Goal: Use online tool/utility: Utilize a website feature to perform a specific function

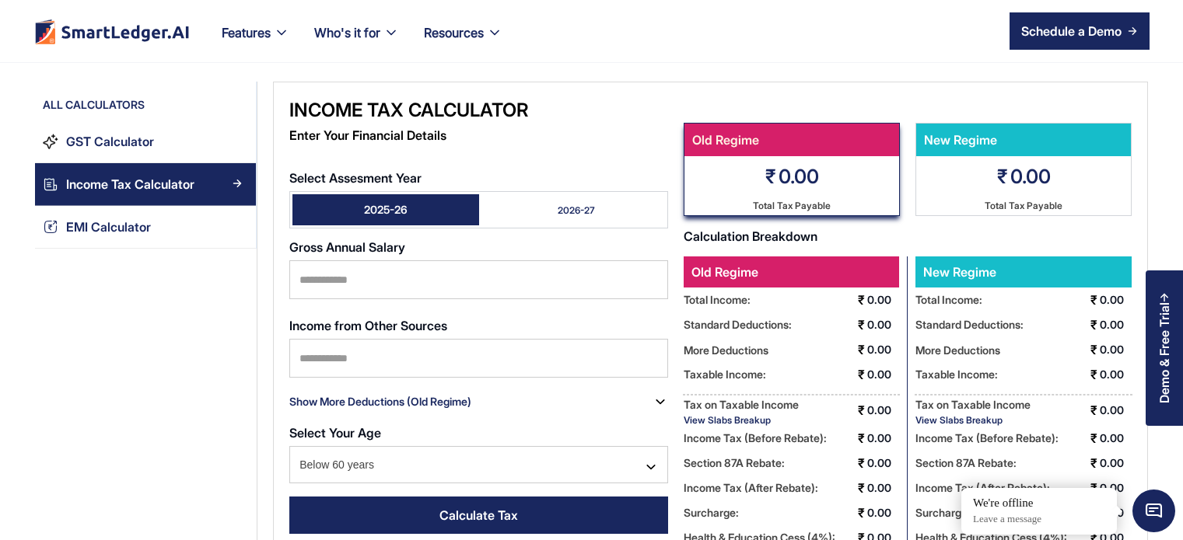
scroll to position [9, 0]
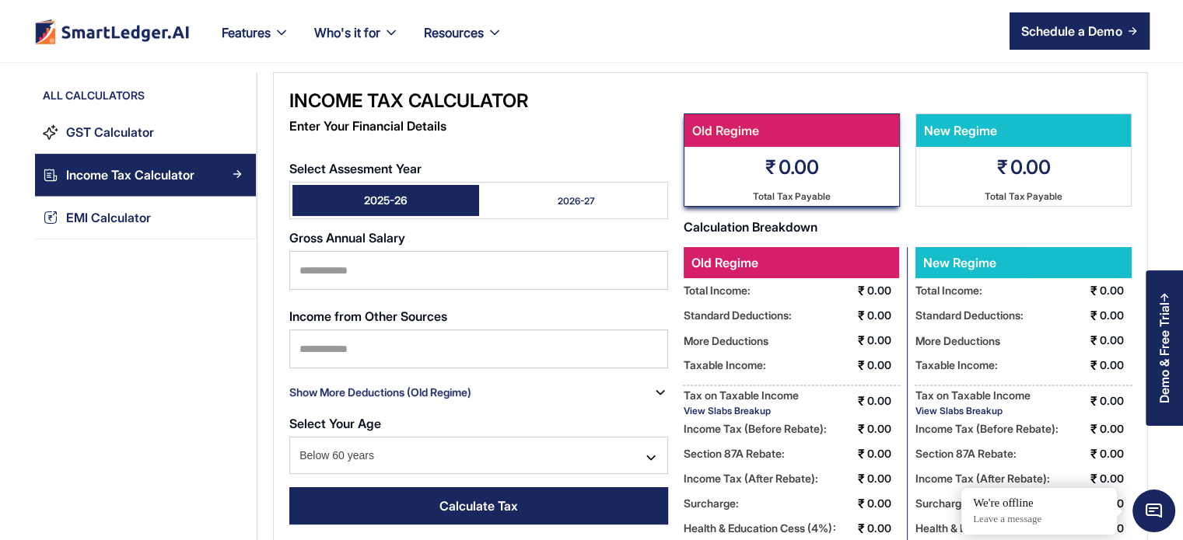
click at [553, 200] on link "2026-27" at bounding box center [572, 200] width 187 height 31
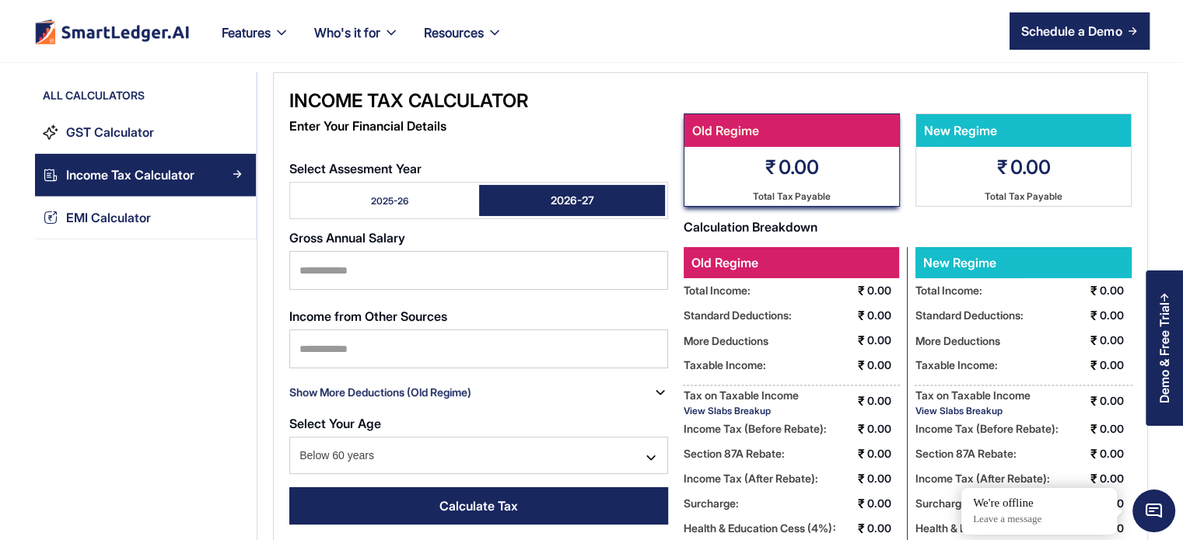
click at [439, 185] on link "2025-26" at bounding box center [385, 200] width 187 height 31
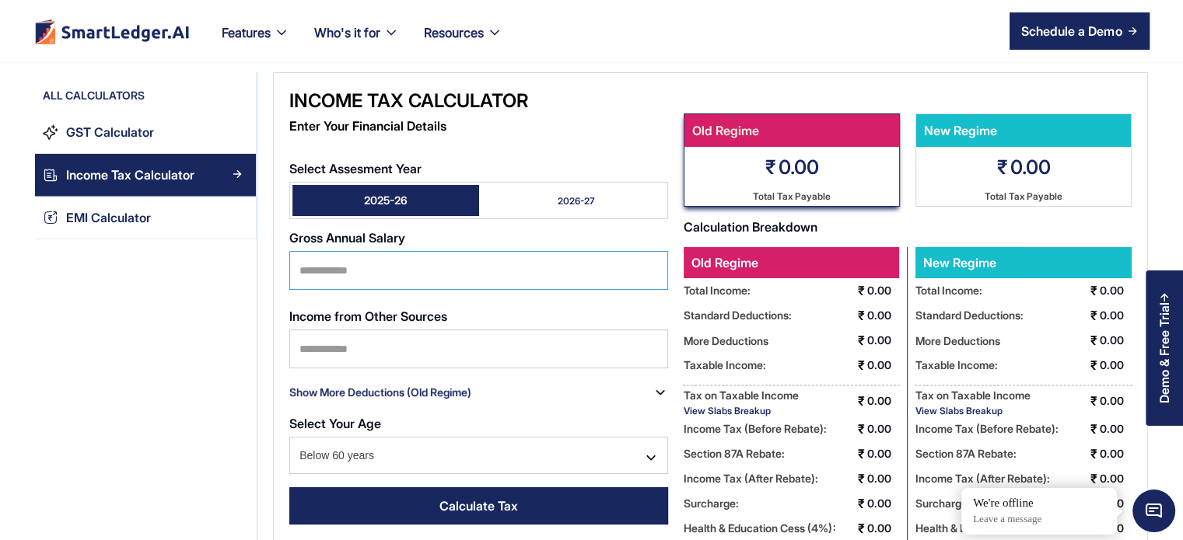
click at [407, 274] on input "Select Assesment Year" at bounding box center [478, 270] width 379 height 39
type input "*"
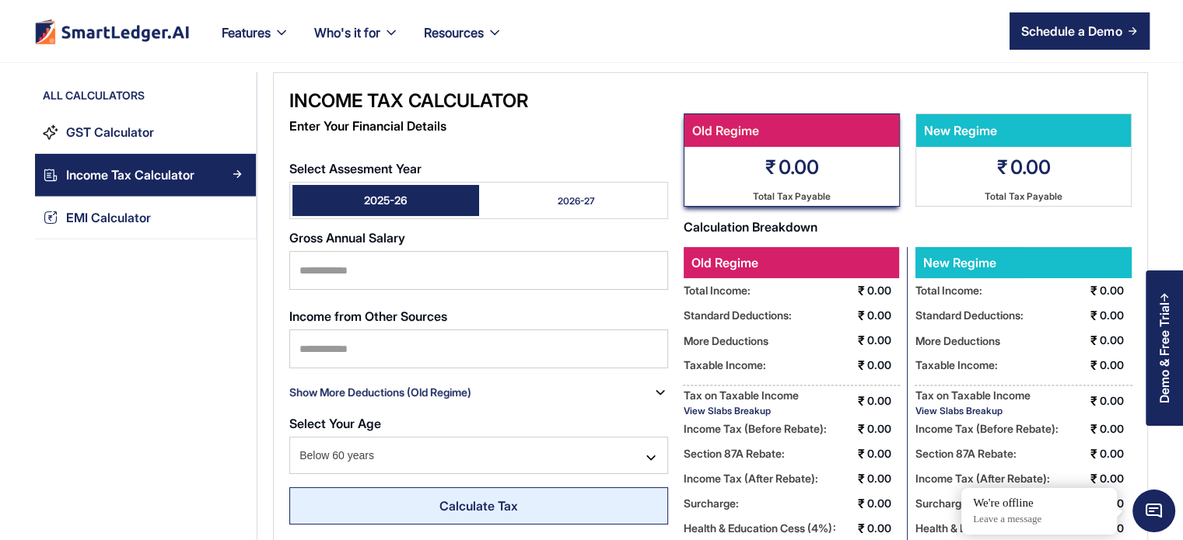
click at [462, 497] on div "Calculate Tax" at bounding box center [478, 506] width 79 height 19
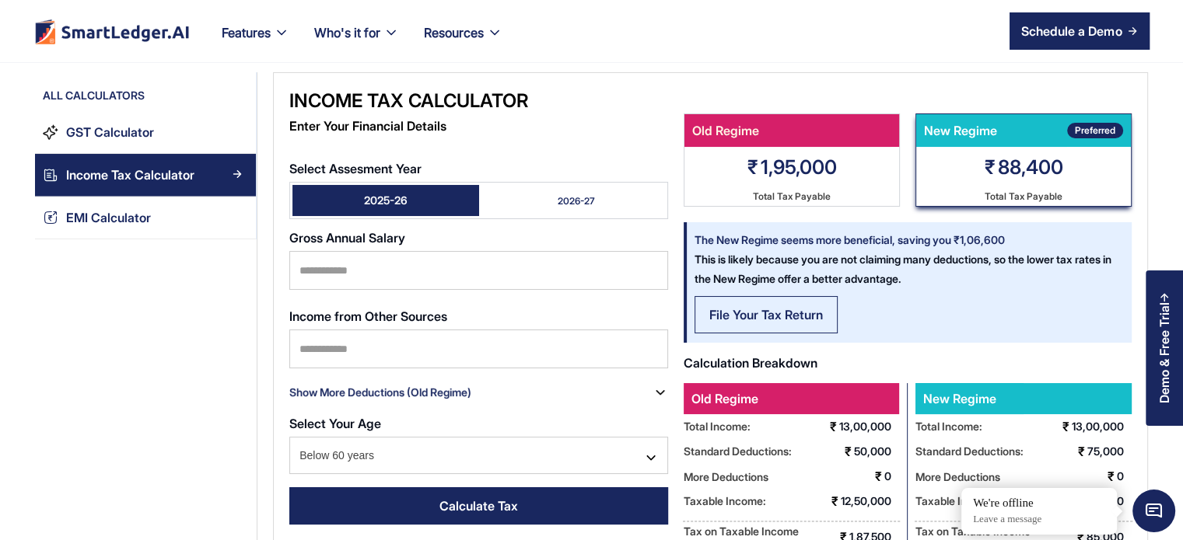
click at [788, 314] on div "File Your Tax Return" at bounding box center [766, 315] width 114 height 19
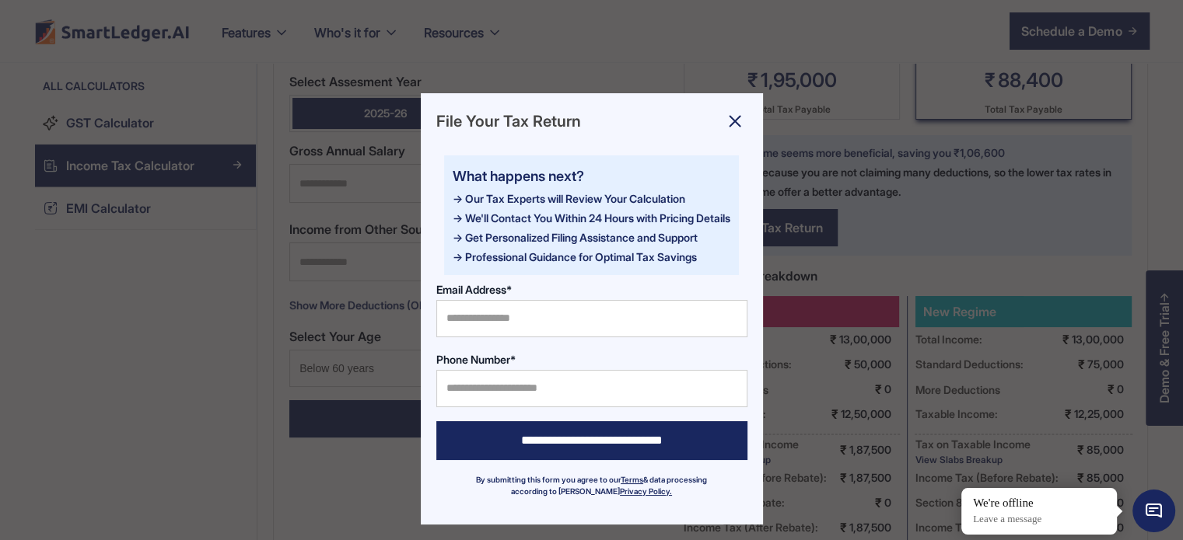
scroll to position [98, 0]
click at [725, 124] on img at bounding box center [734, 121] width 25 height 25
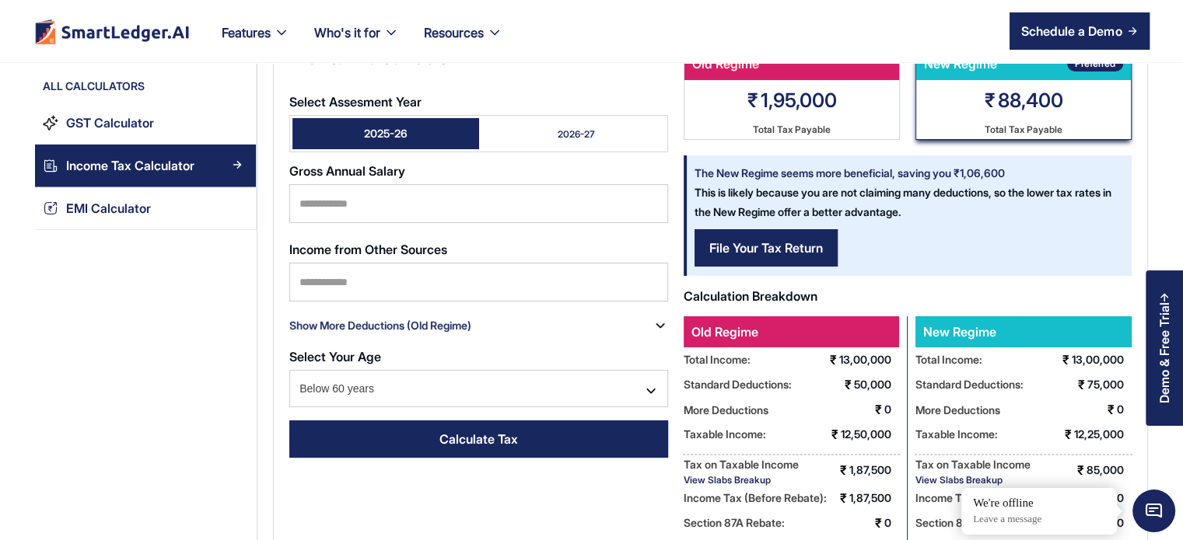
scroll to position [0, 0]
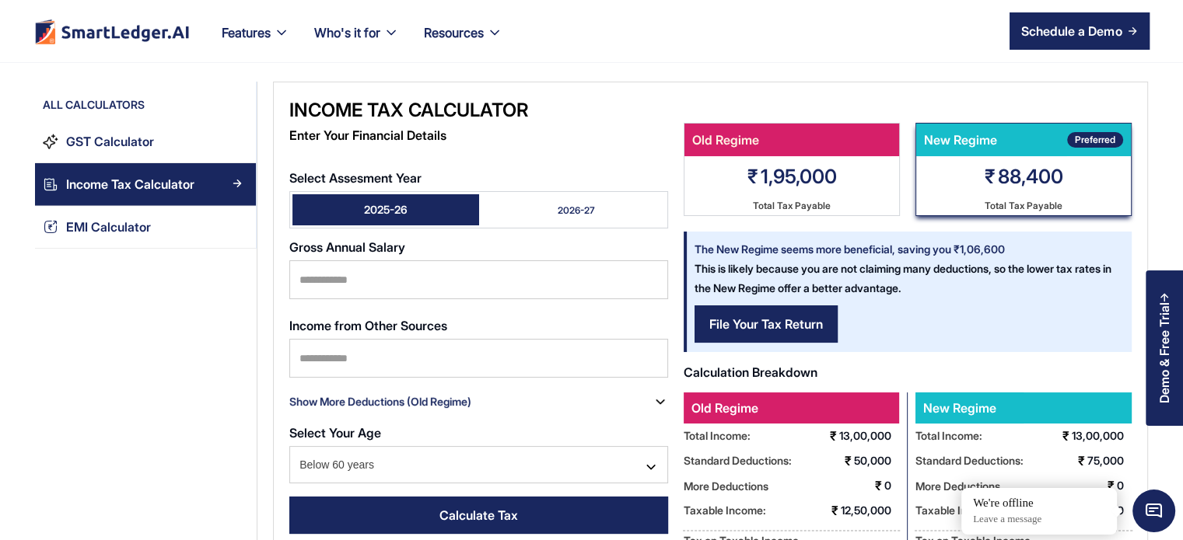
click at [568, 215] on div "2026-27" at bounding box center [576, 210] width 37 height 13
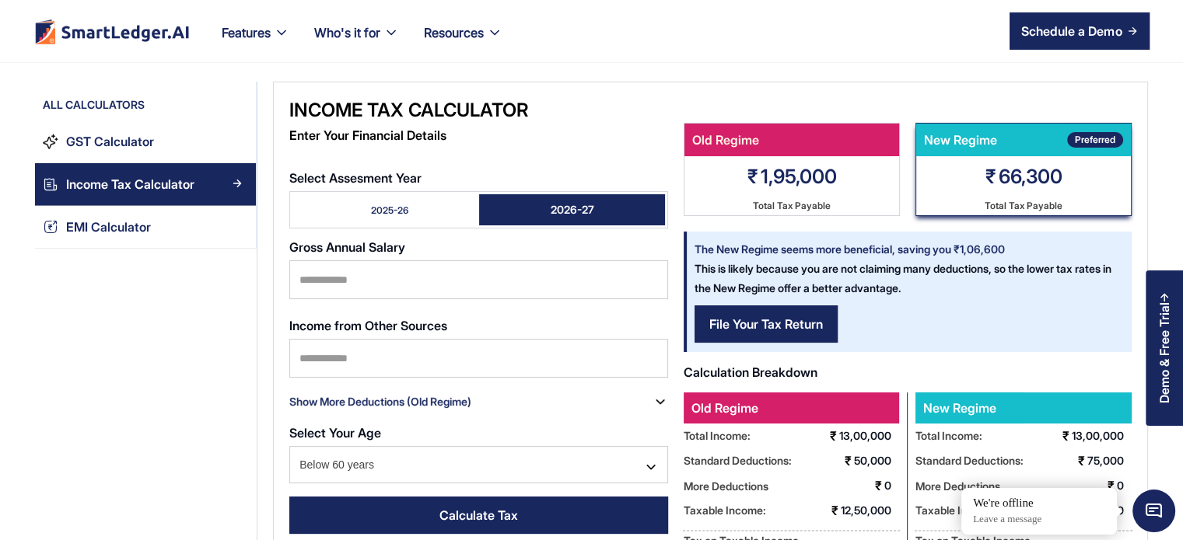
click at [418, 205] on link "2025-26" at bounding box center [385, 209] width 187 height 31
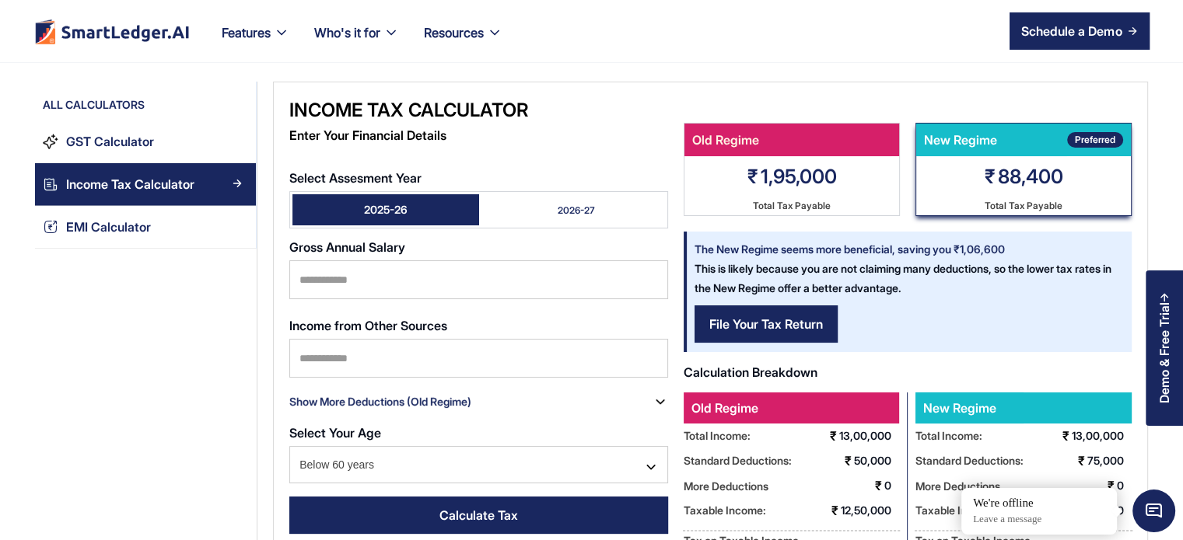
click at [537, 202] on link "2026-27" at bounding box center [572, 209] width 187 height 31
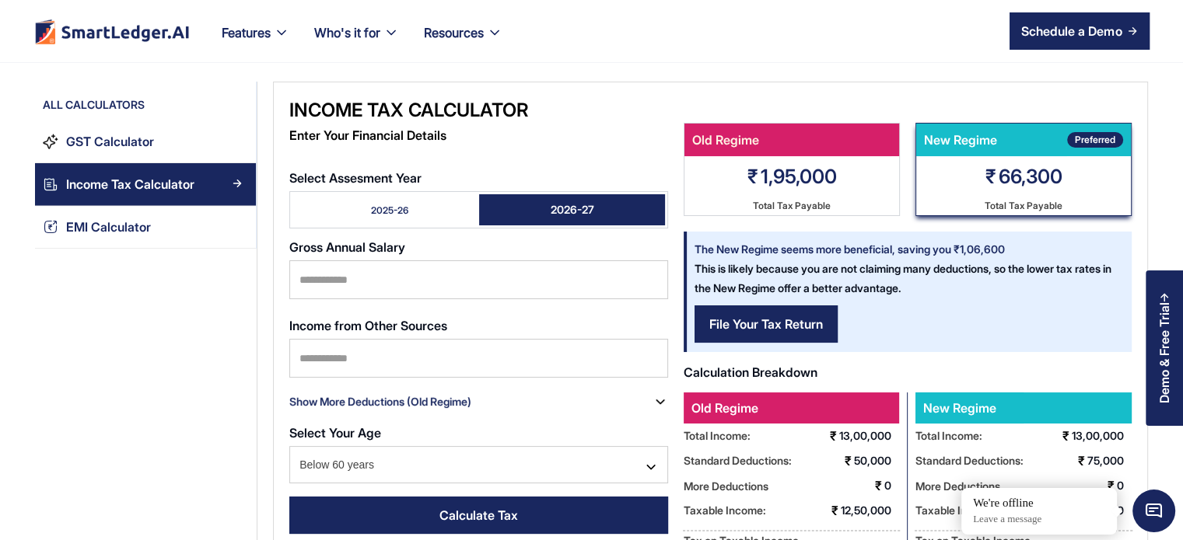
click at [374, 206] on div "2025-26" at bounding box center [389, 210] width 37 height 13
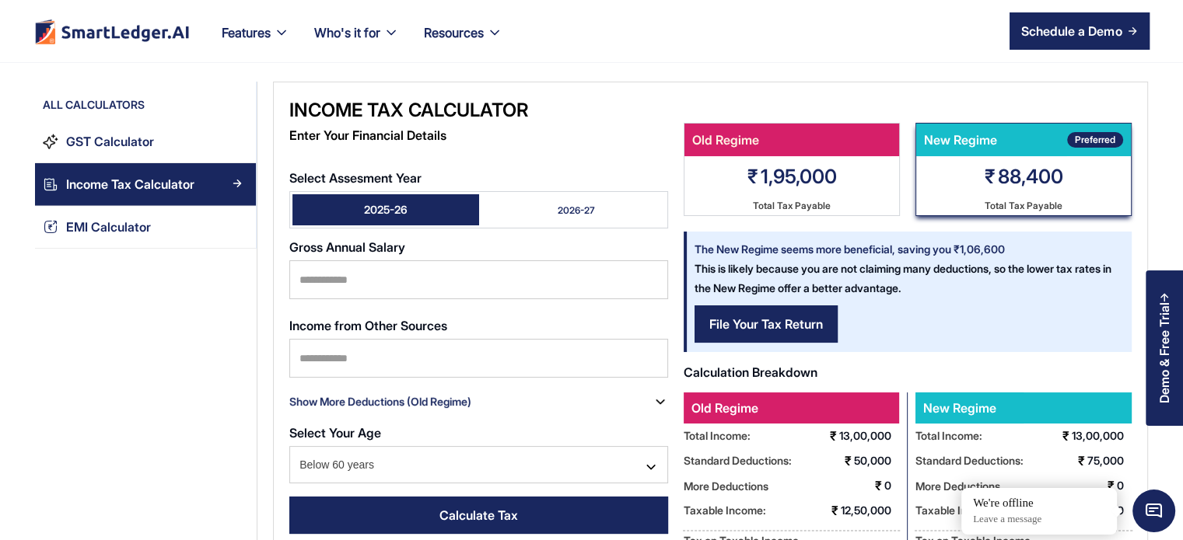
click at [527, 215] on link "2026-27" at bounding box center [572, 209] width 187 height 31
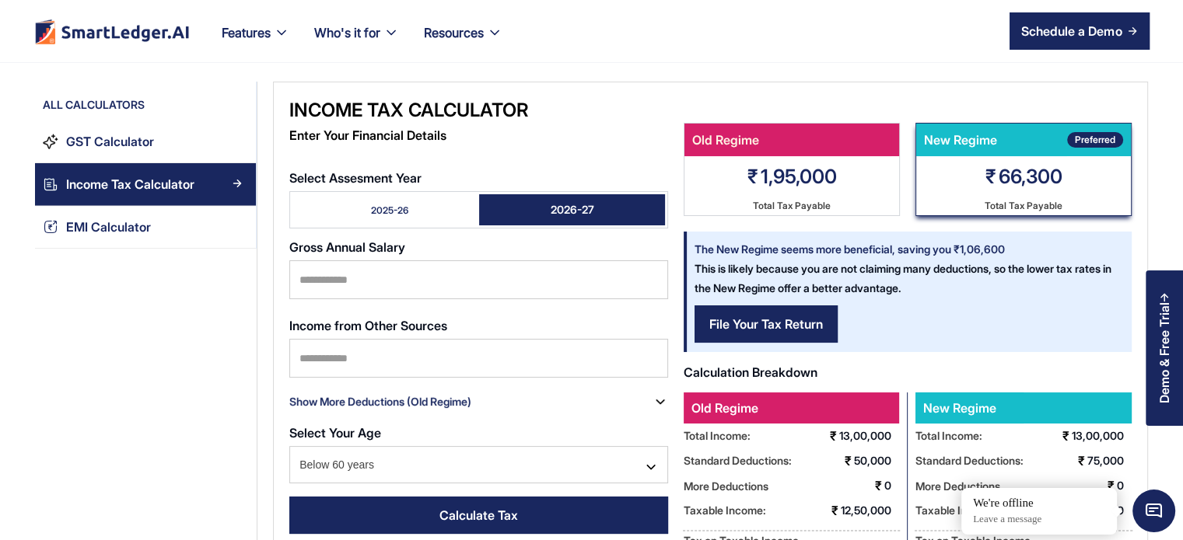
click at [419, 194] on link "2025-26" at bounding box center [385, 209] width 187 height 31
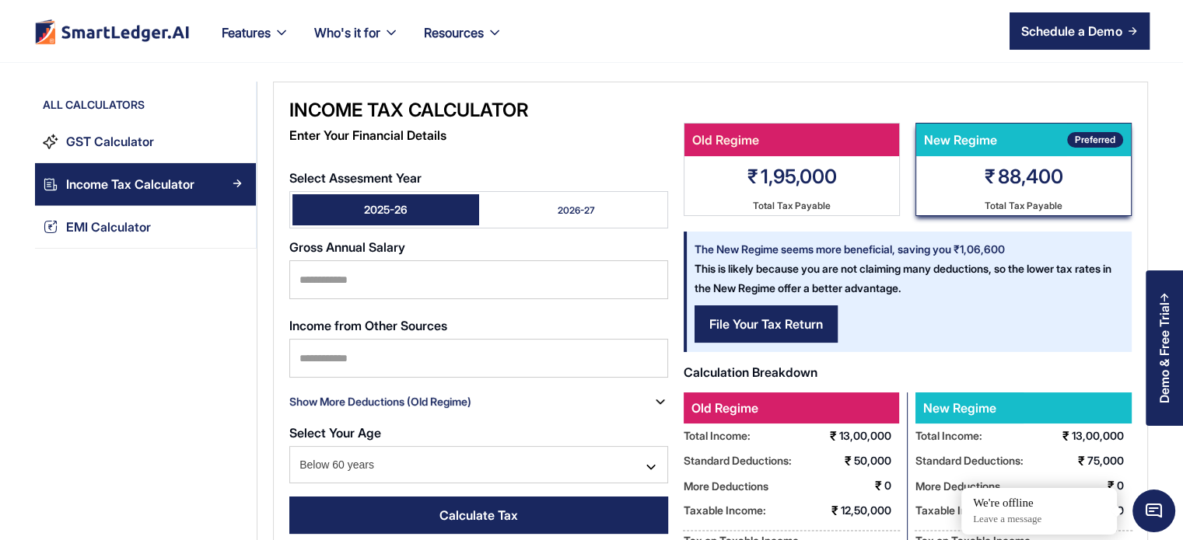
click at [535, 208] on link "2026-27" at bounding box center [572, 209] width 187 height 31
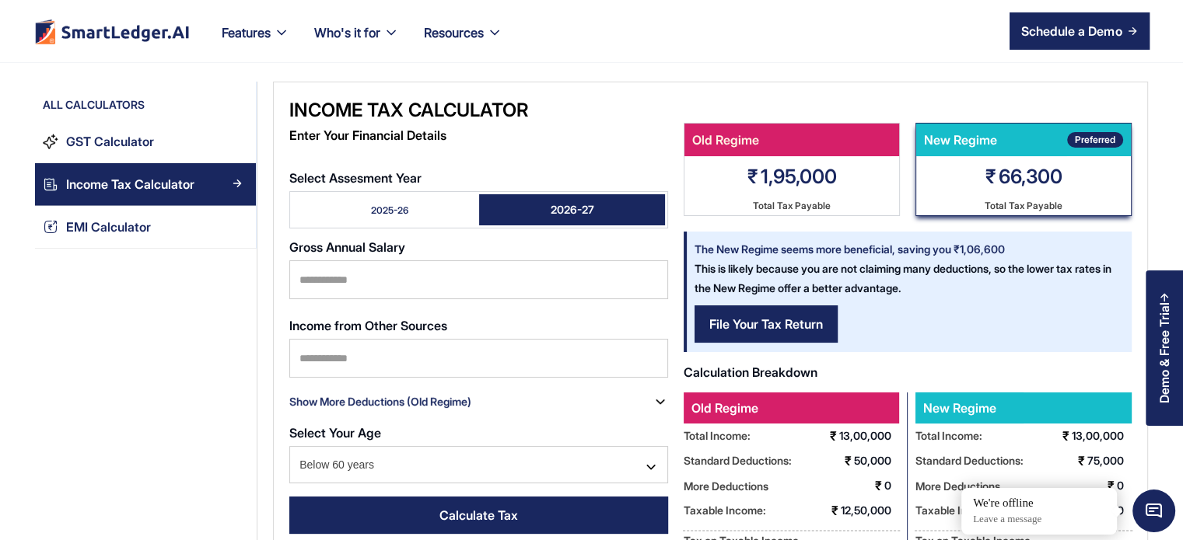
click at [410, 220] on link "2025-26" at bounding box center [385, 209] width 187 height 31
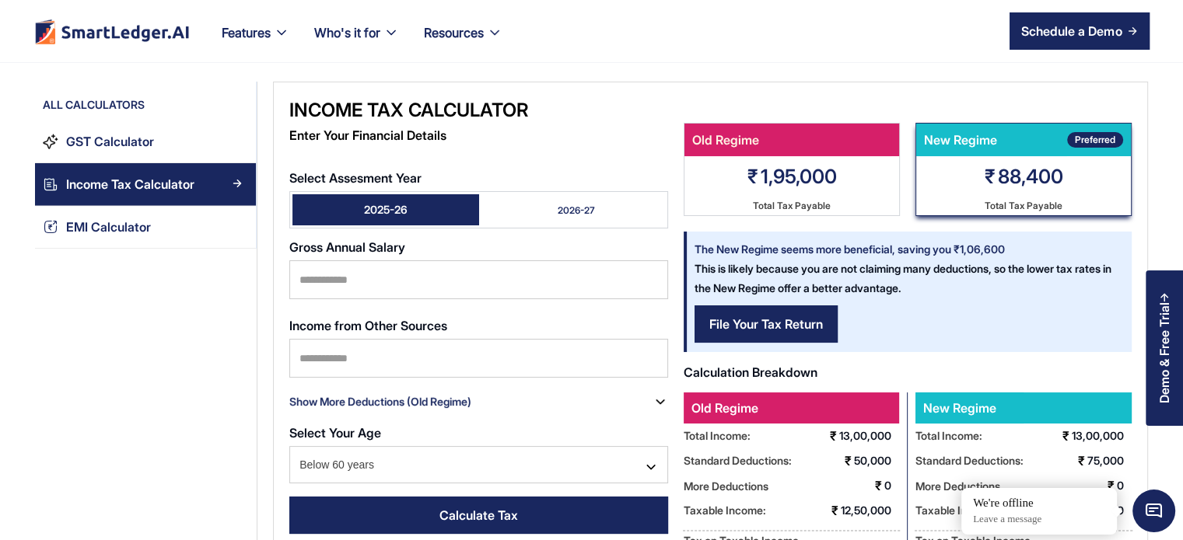
click at [572, 216] on link "2026-27" at bounding box center [572, 209] width 187 height 31
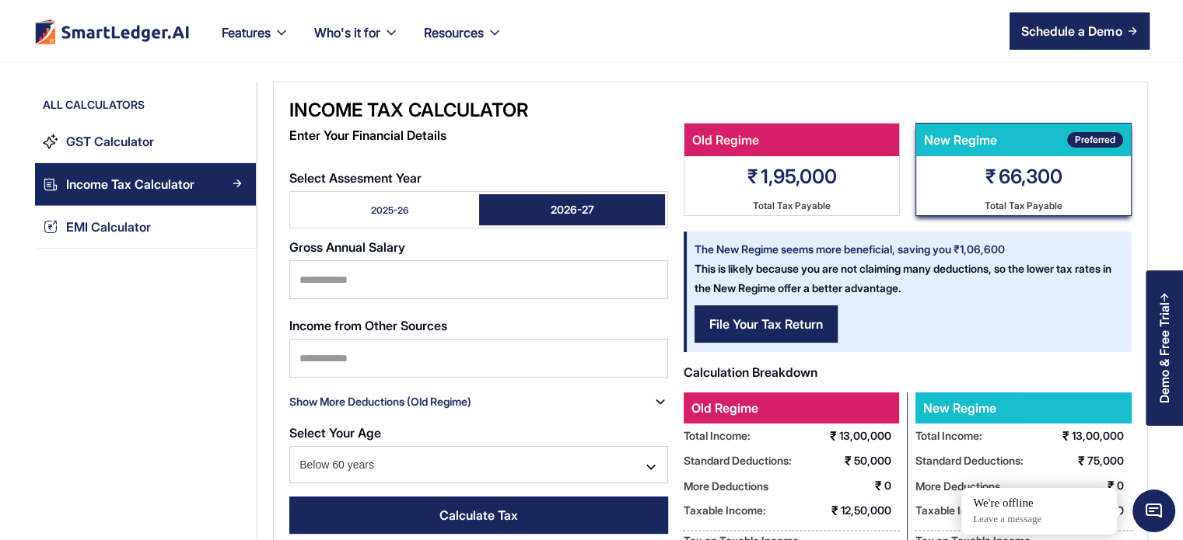
click at [393, 215] on div "2025-26" at bounding box center [389, 210] width 37 height 13
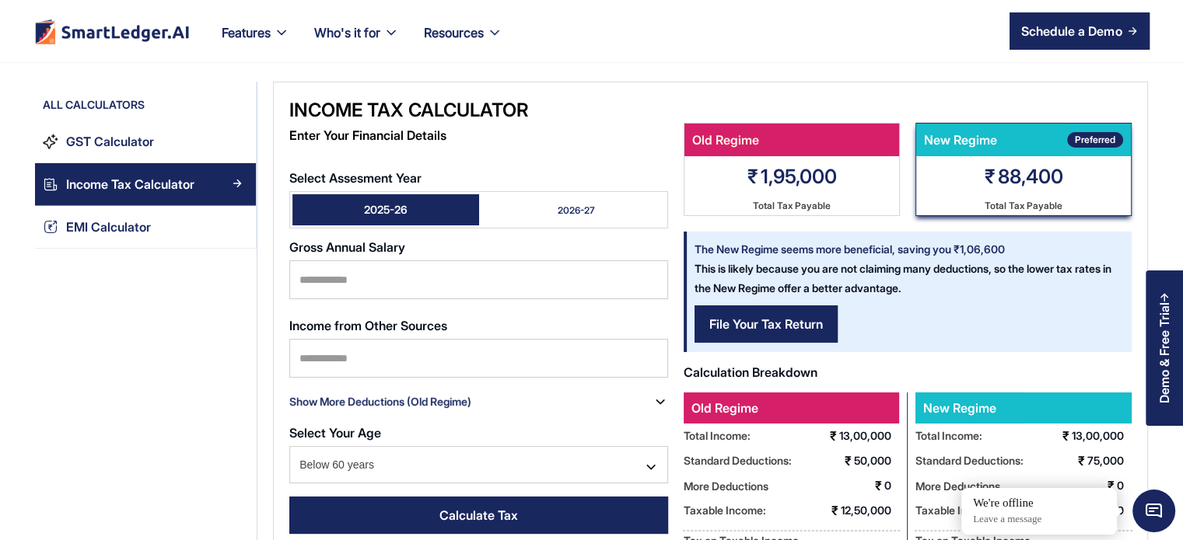
click at [556, 214] on link "2026-27" at bounding box center [572, 209] width 187 height 31
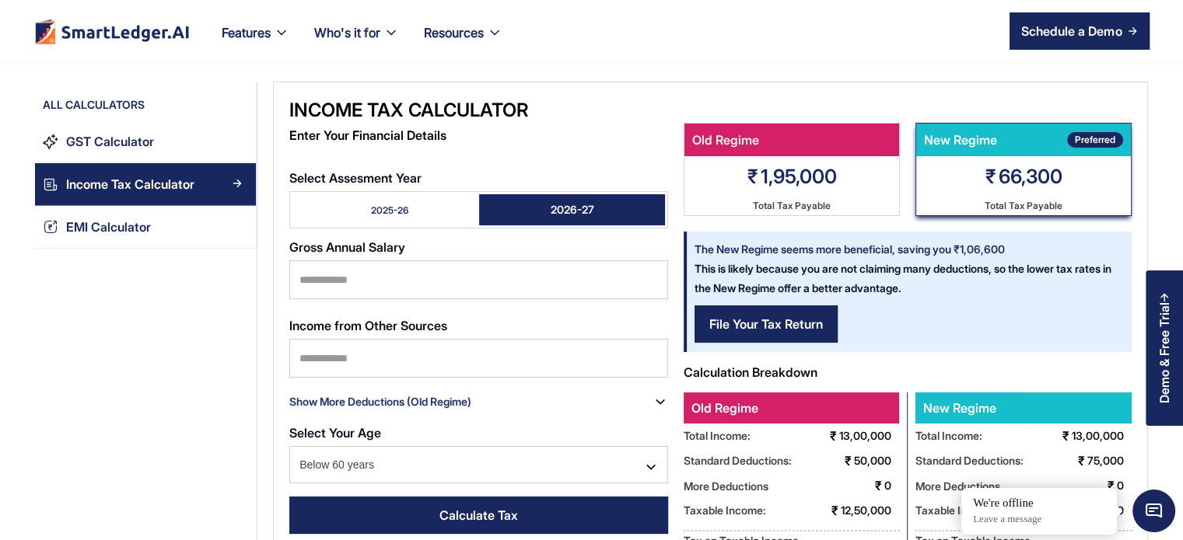
click at [408, 209] on link "2025-26" at bounding box center [385, 209] width 187 height 31
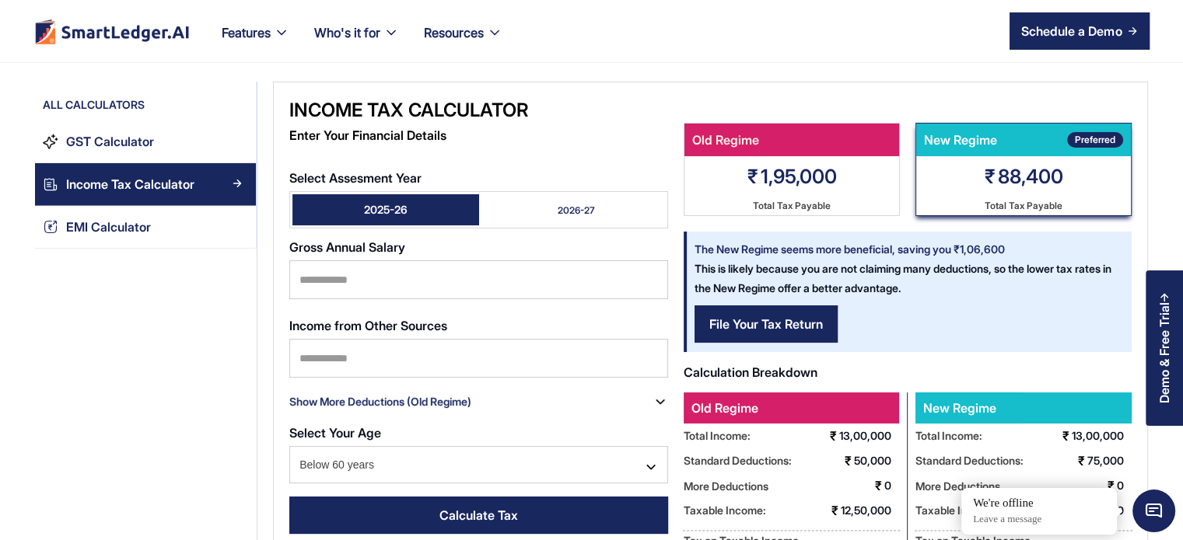
click at [529, 206] on link "2026-27" at bounding box center [572, 209] width 187 height 31
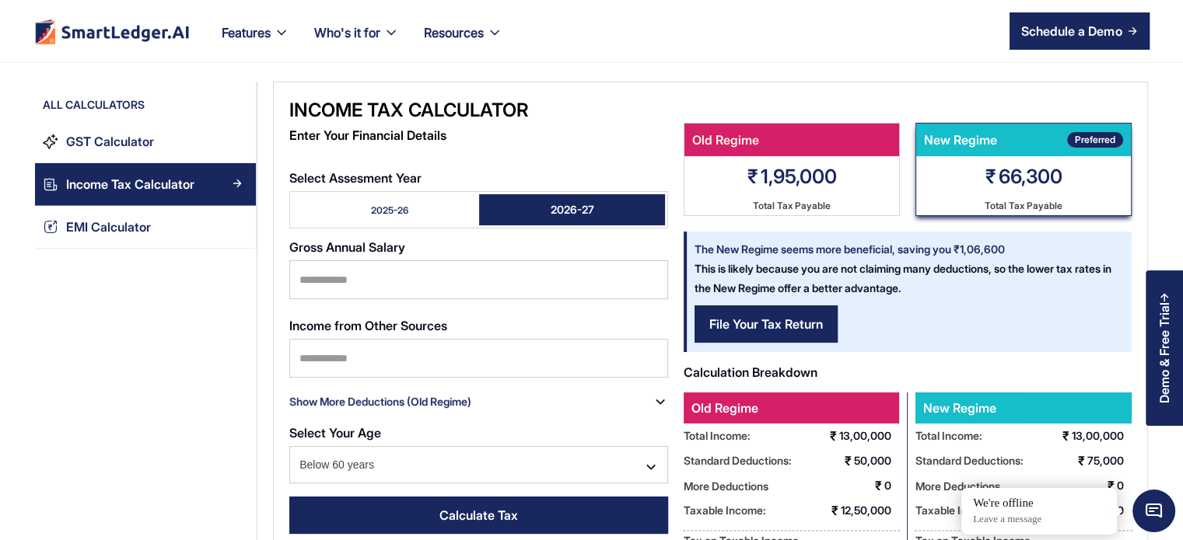
click at [394, 208] on div "2025-26" at bounding box center [389, 210] width 37 height 13
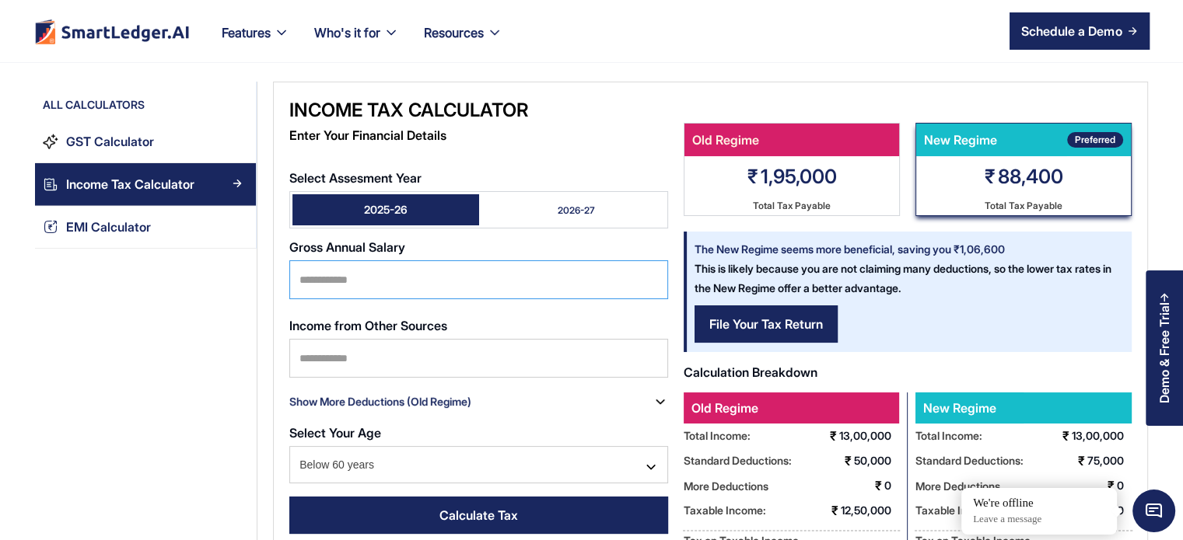
click at [371, 285] on input "*******" at bounding box center [478, 279] width 379 height 39
type input "*******"
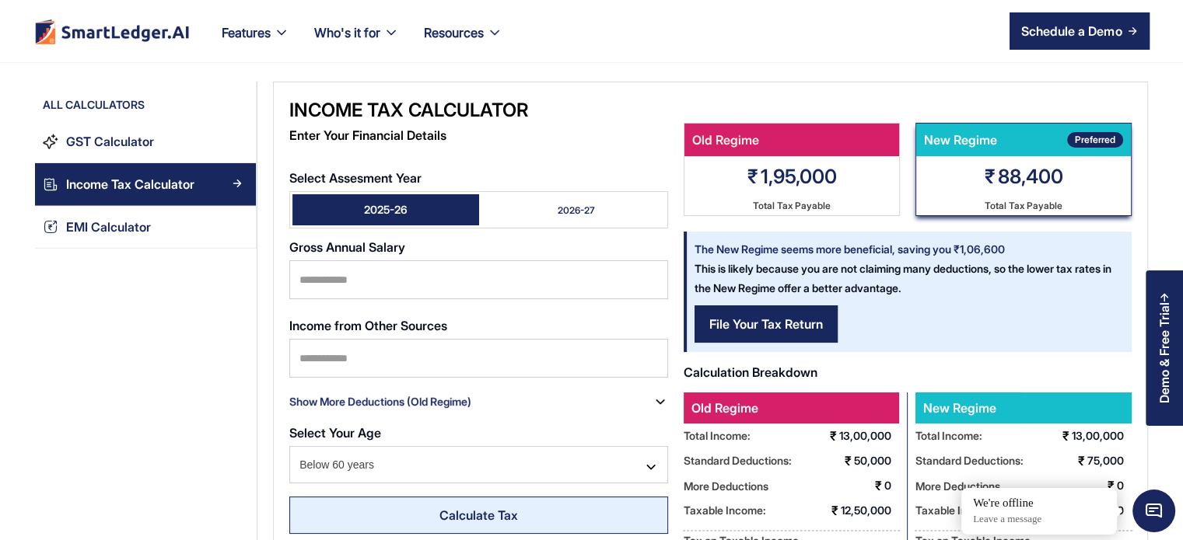
click at [463, 509] on div "Calculate Tax" at bounding box center [478, 515] width 79 height 19
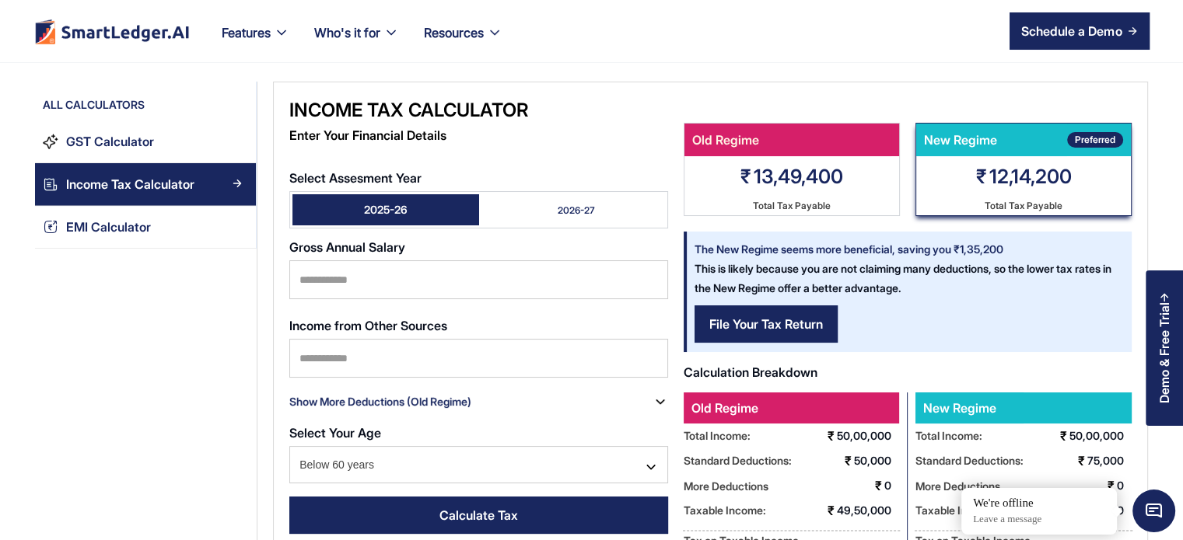
click at [576, 204] on div "2026-27" at bounding box center [576, 210] width 37 height 13
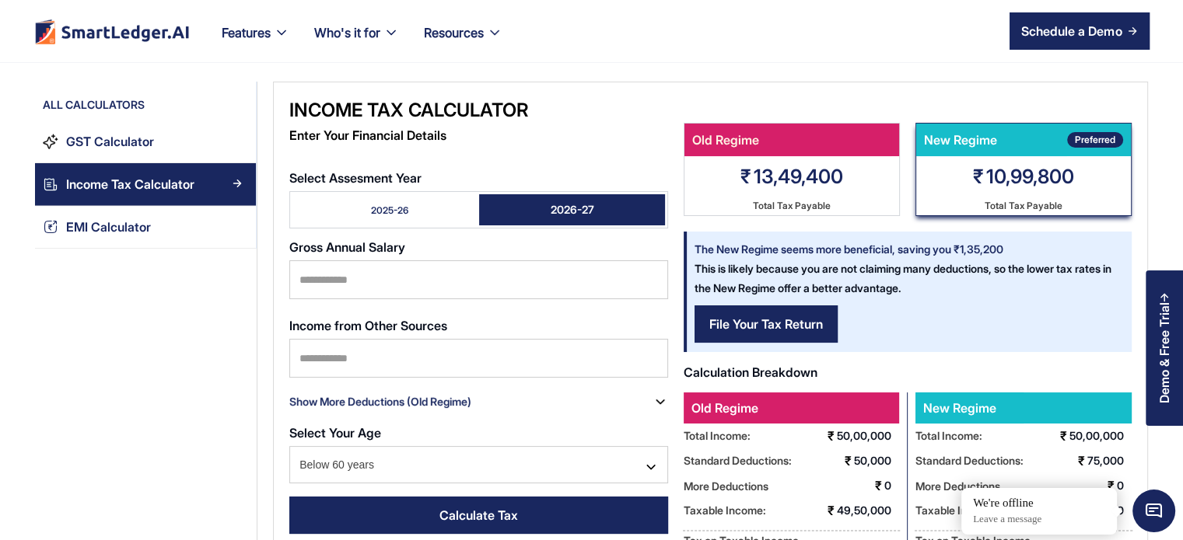
click at [429, 205] on link "2025-26" at bounding box center [385, 209] width 187 height 31
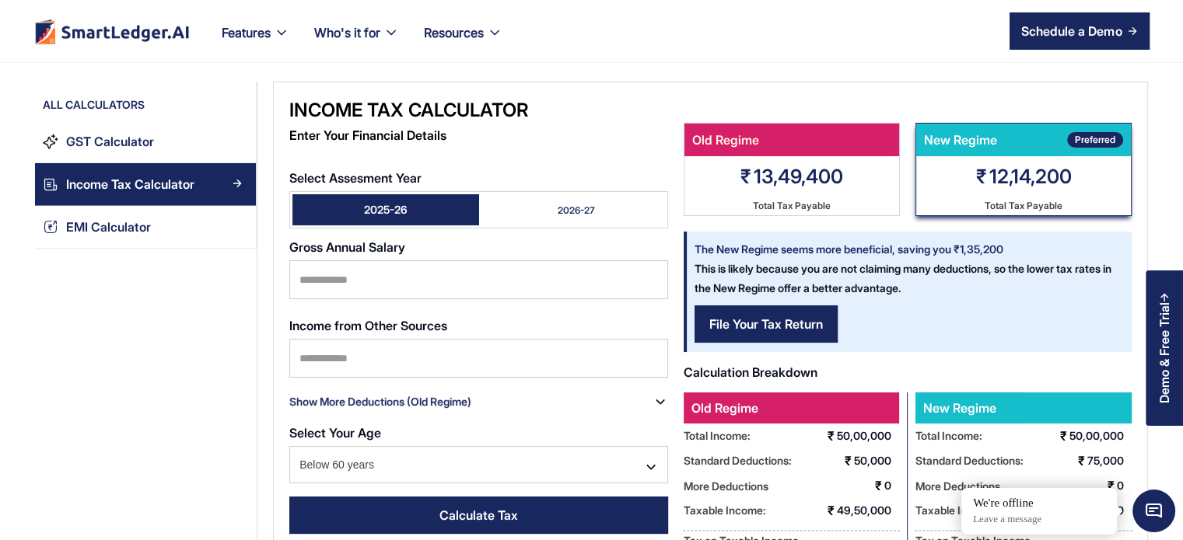
click at [552, 215] on link "2026-27" at bounding box center [572, 209] width 187 height 31
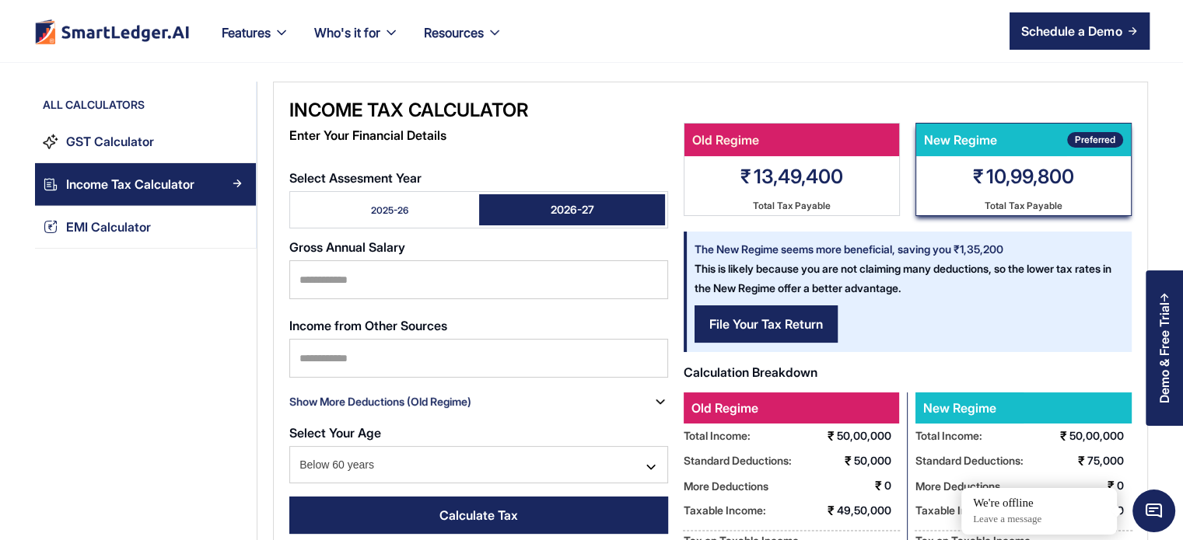
click at [358, 198] on link "2025-26" at bounding box center [385, 209] width 187 height 31
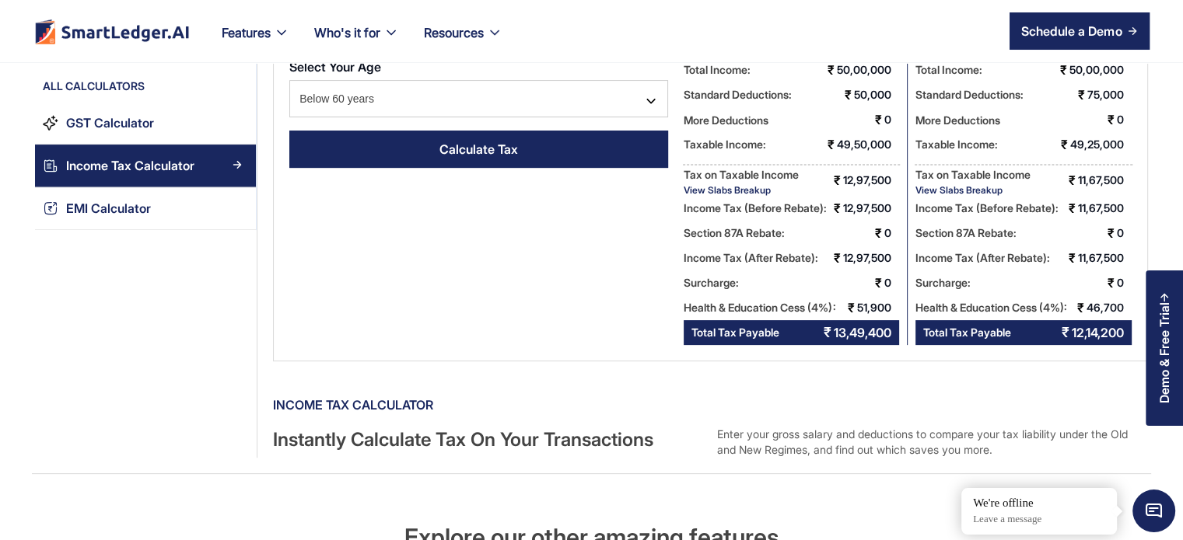
scroll to position [244, 0]
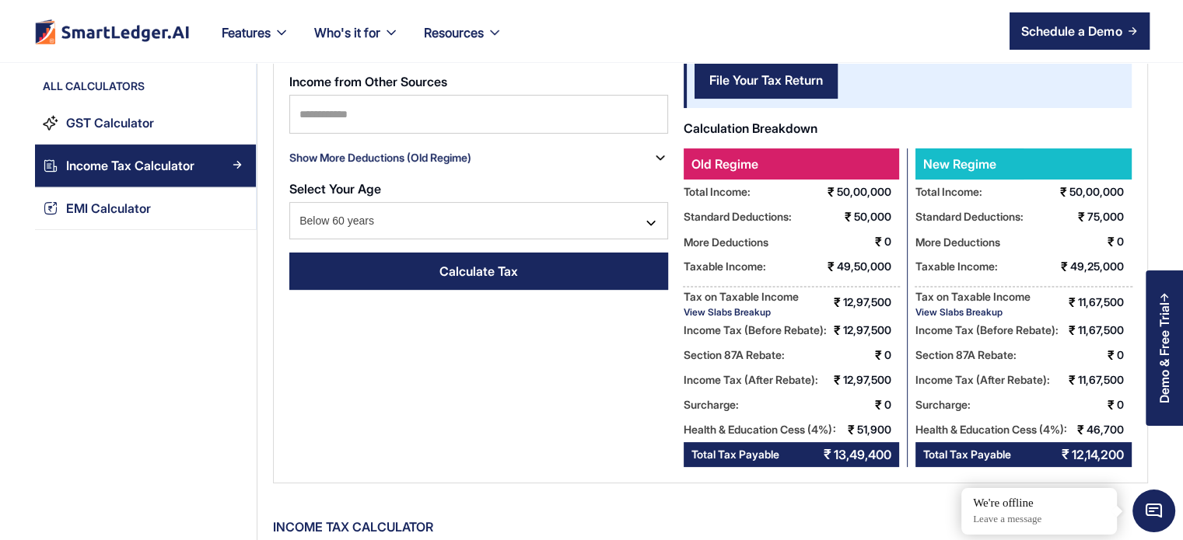
click at [952, 313] on div "View Slabs Breakup" at bounding box center [972, 312] width 115 height 12
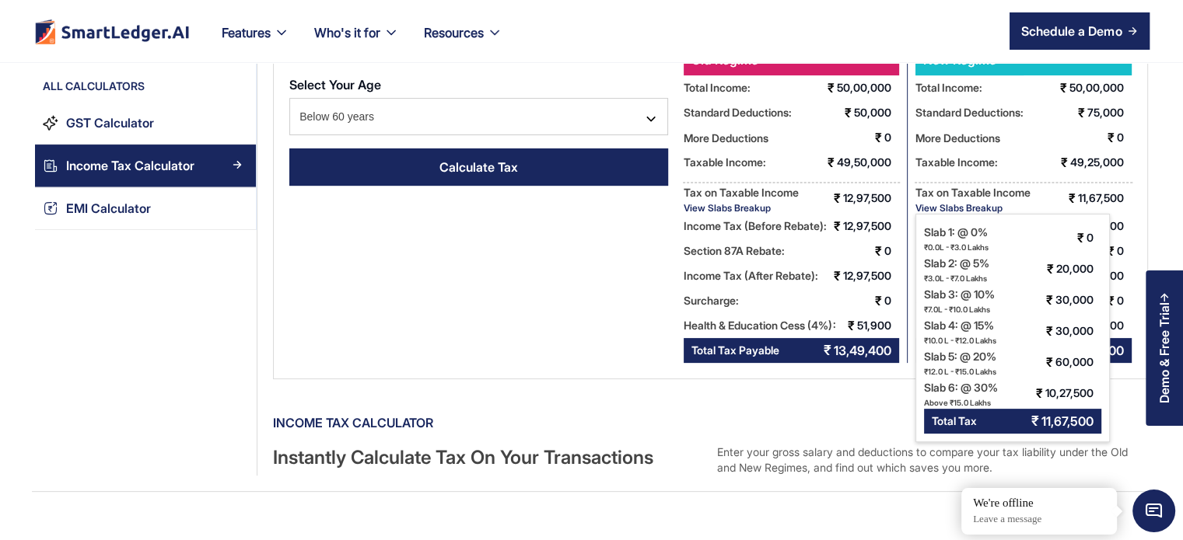
scroll to position [404, 0]
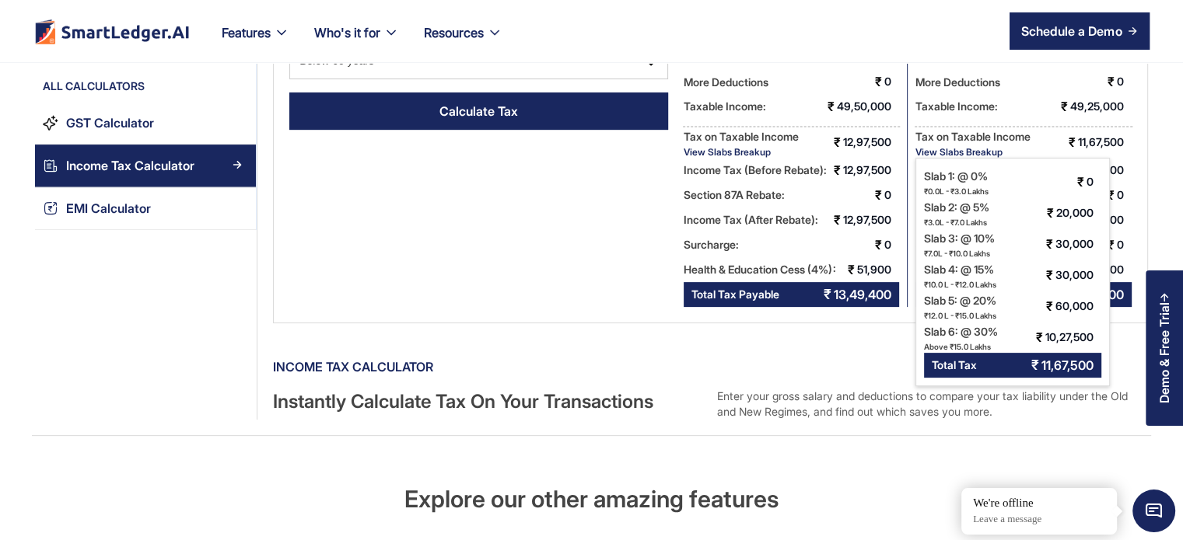
click at [714, 147] on div "View Slabs Breakup" at bounding box center [740, 152] width 115 height 12
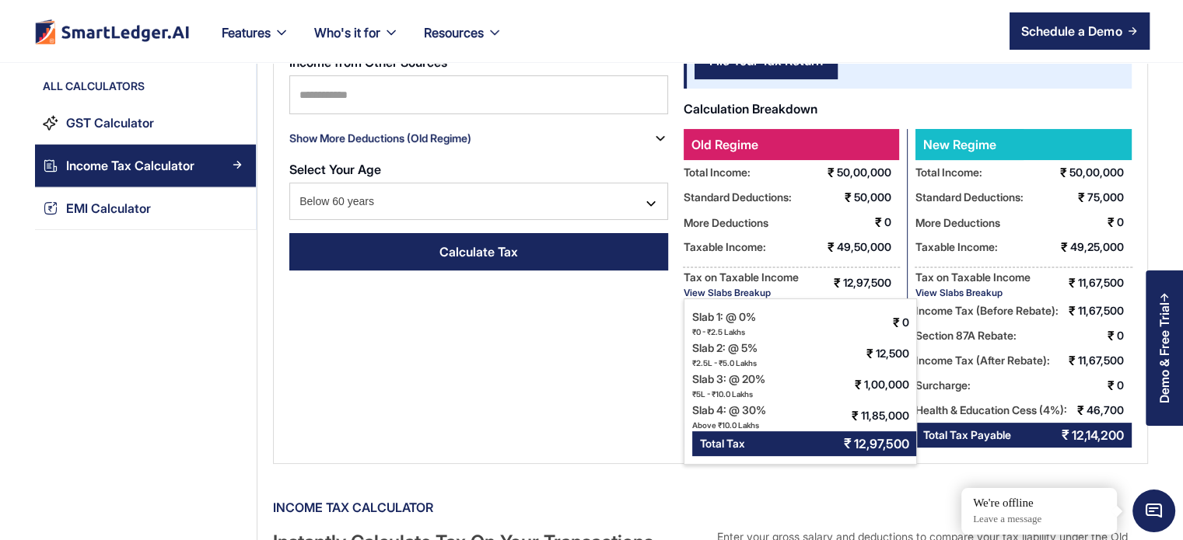
scroll to position [255, 0]
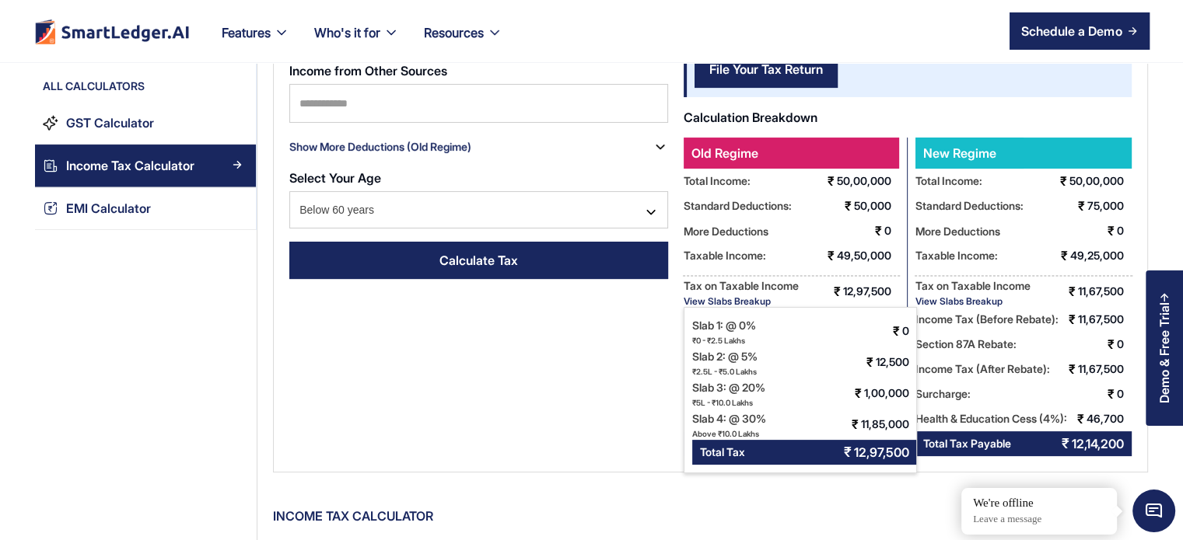
click at [960, 301] on div "View Slabs Breakup" at bounding box center [972, 301] width 115 height 12
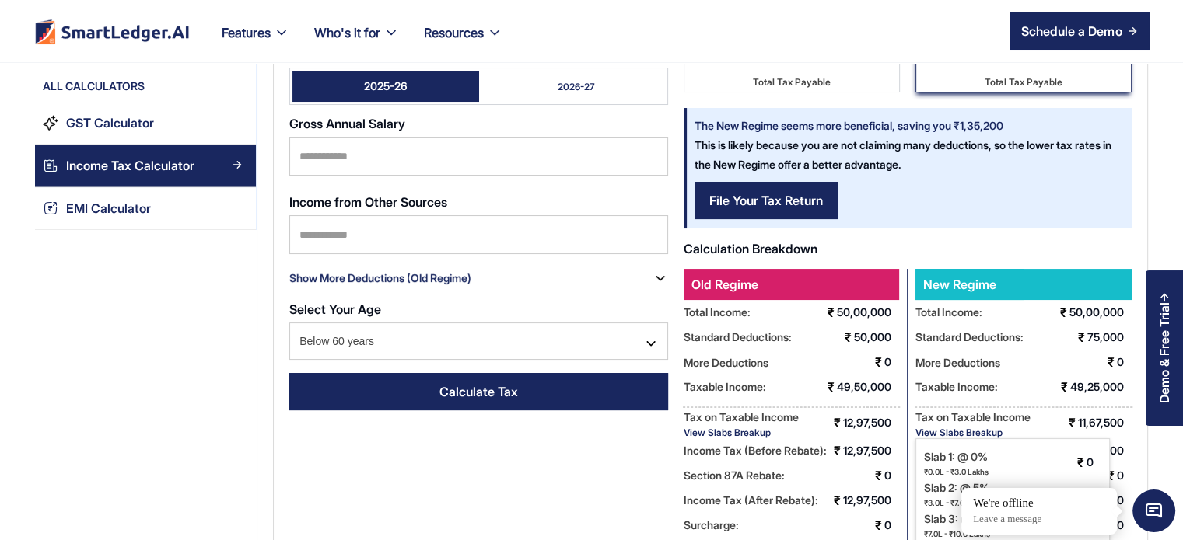
scroll to position [0, 0]
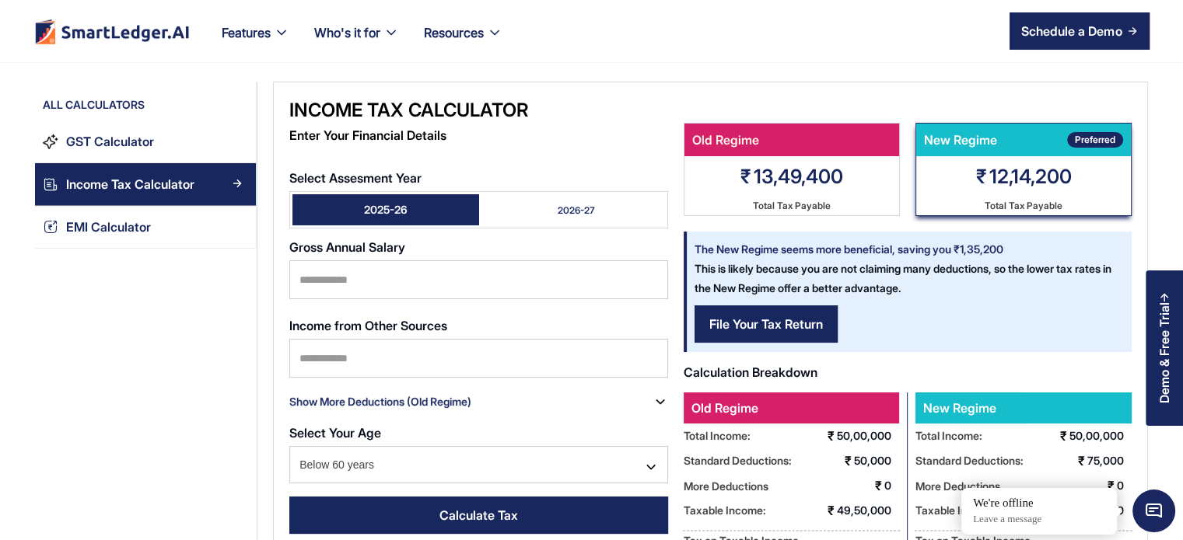
click at [552, 214] on link "2026-27" at bounding box center [572, 209] width 187 height 31
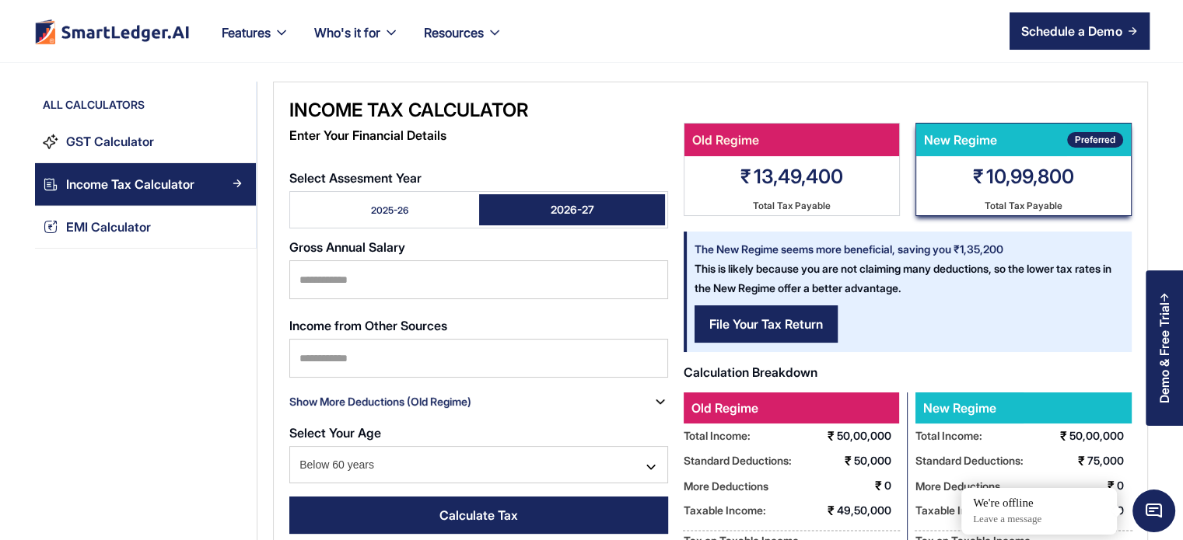
click at [410, 207] on link "2025-26" at bounding box center [385, 209] width 187 height 31
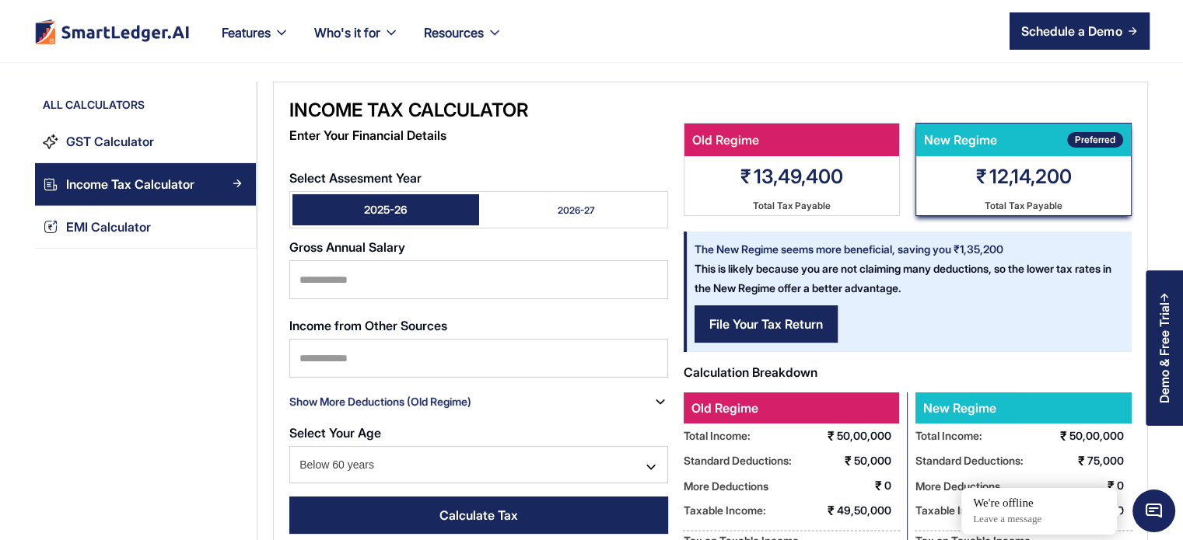
click at [575, 198] on link "2026-27" at bounding box center [572, 209] width 187 height 31
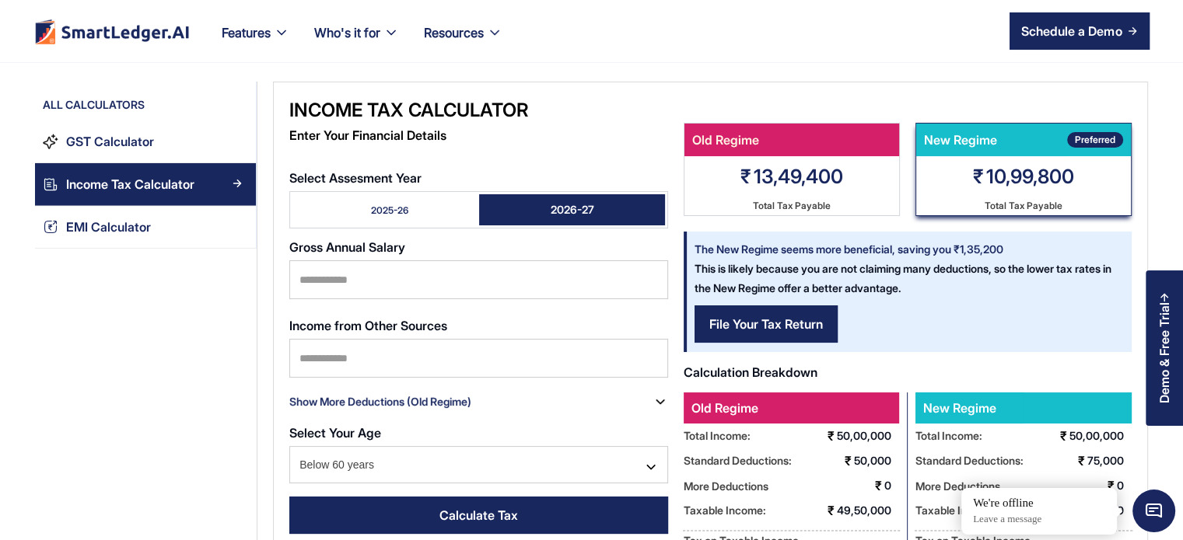
click at [422, 202] on link "2025-26" at bounding box center [385, 209] width 187 height 31
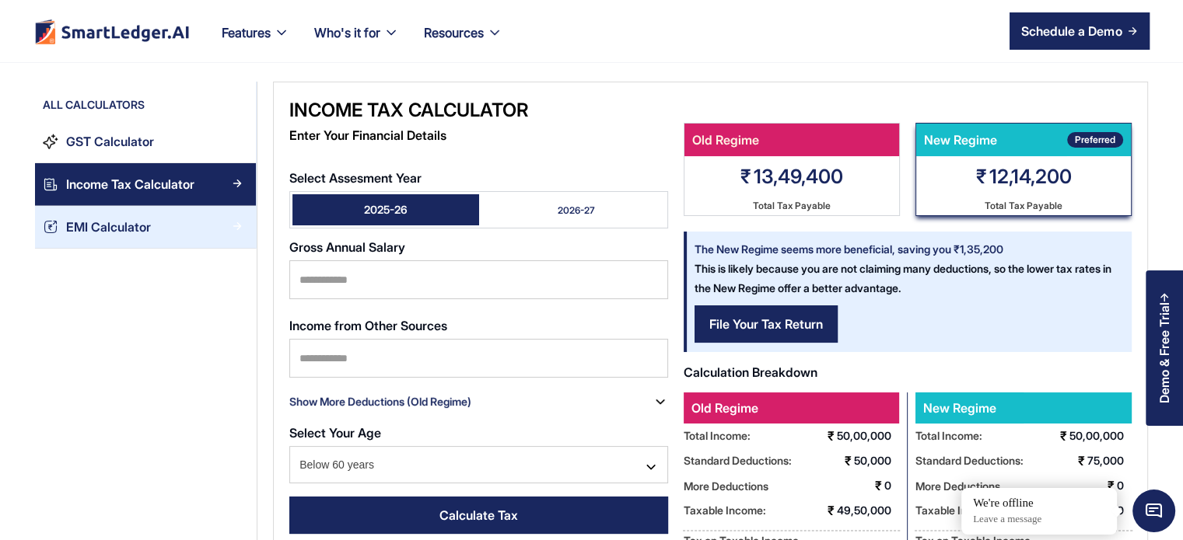
click at [128, 220] on div "EMI Calculator" at bounding box center [108, 227] width 85 height 21
click at [128, 223] on div "EMI Calculator" at bounding box center [108, 227] width 85 height 21
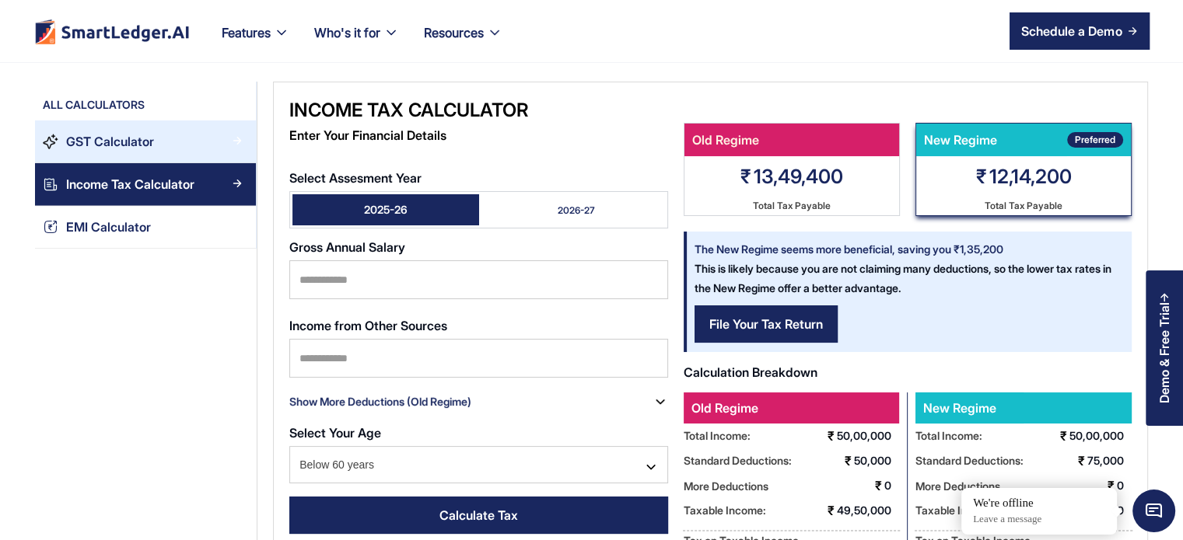
click at [124, 141] on div "GST Calculator" at bounding box center [110, 141] width 88 height 21
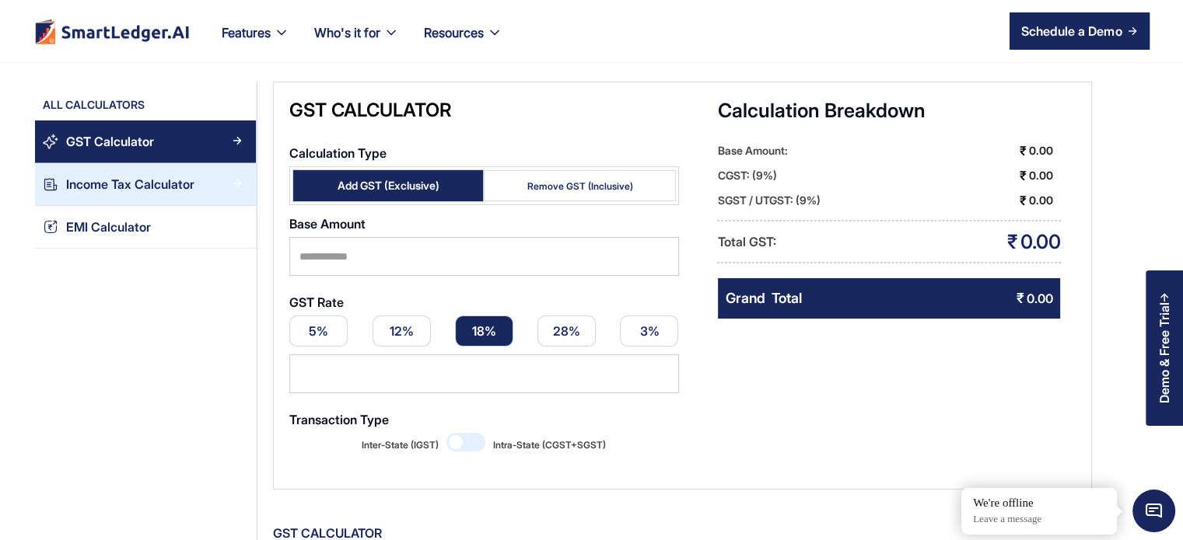
click at [118, 192] on div "Income Tax Calculator" at bounding box center [130, 184] width 128 height 21
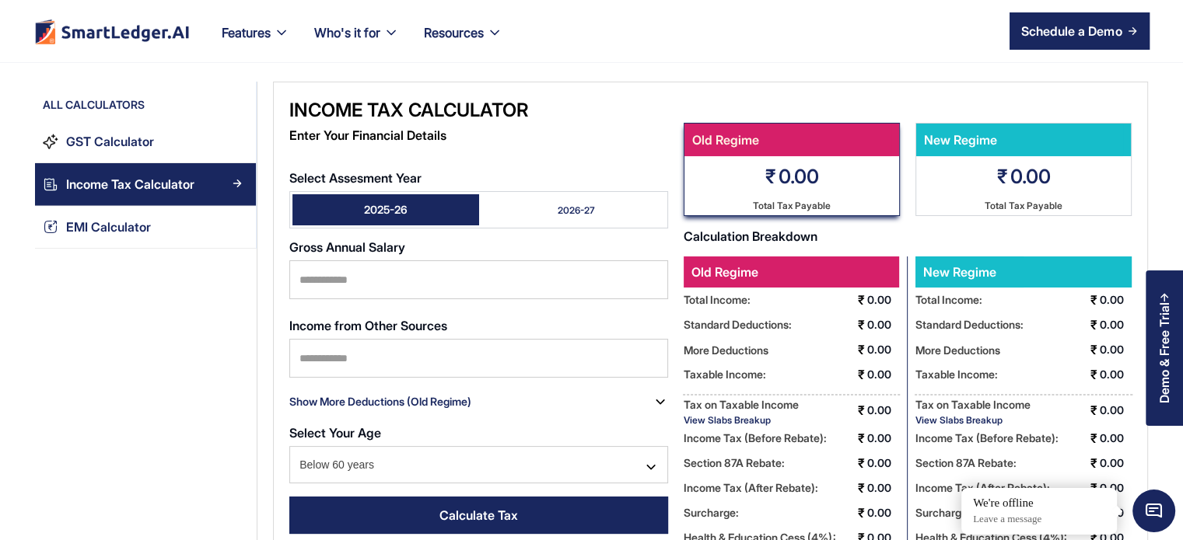
click at [547, 200] on link "2026-27" at bounding box center [572, 209] width 187 height 31
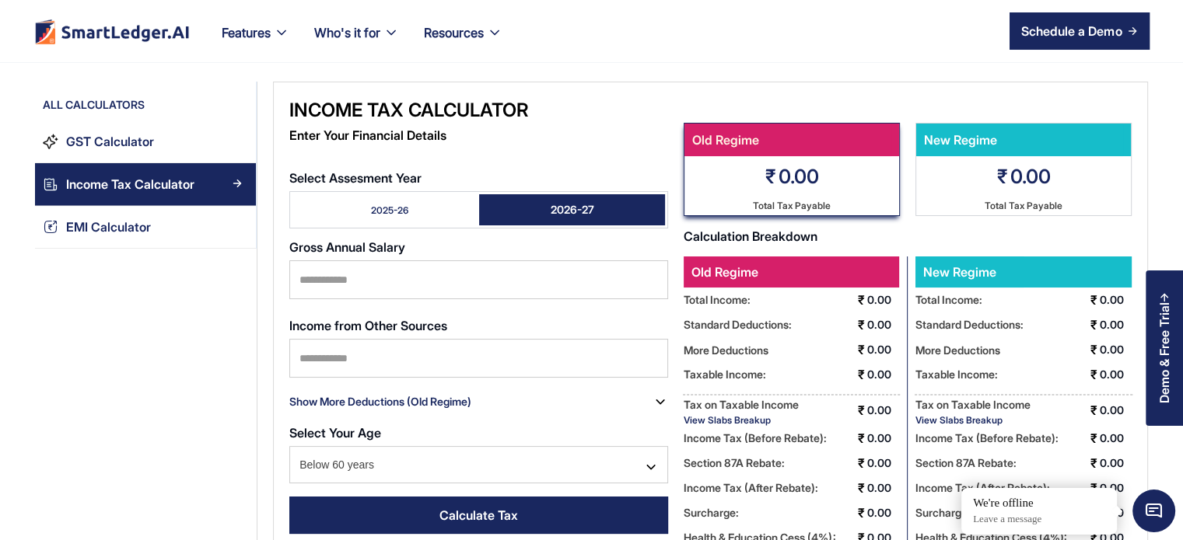
click at [382, 201] on link "2025-26" at bounding box center [385, 209] width 187 height 31
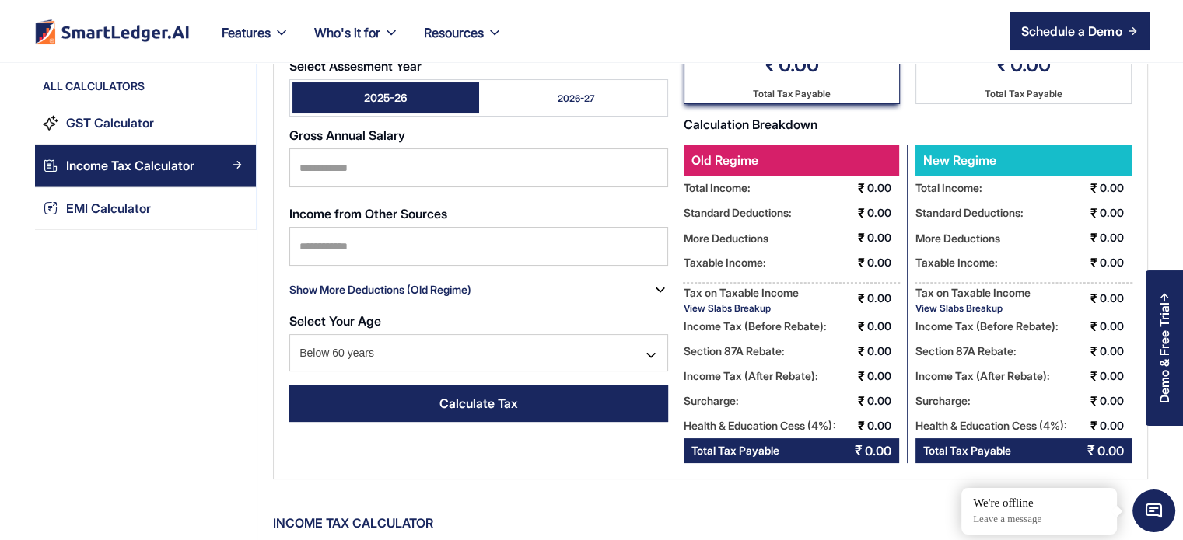
scroll to position [114, 0]
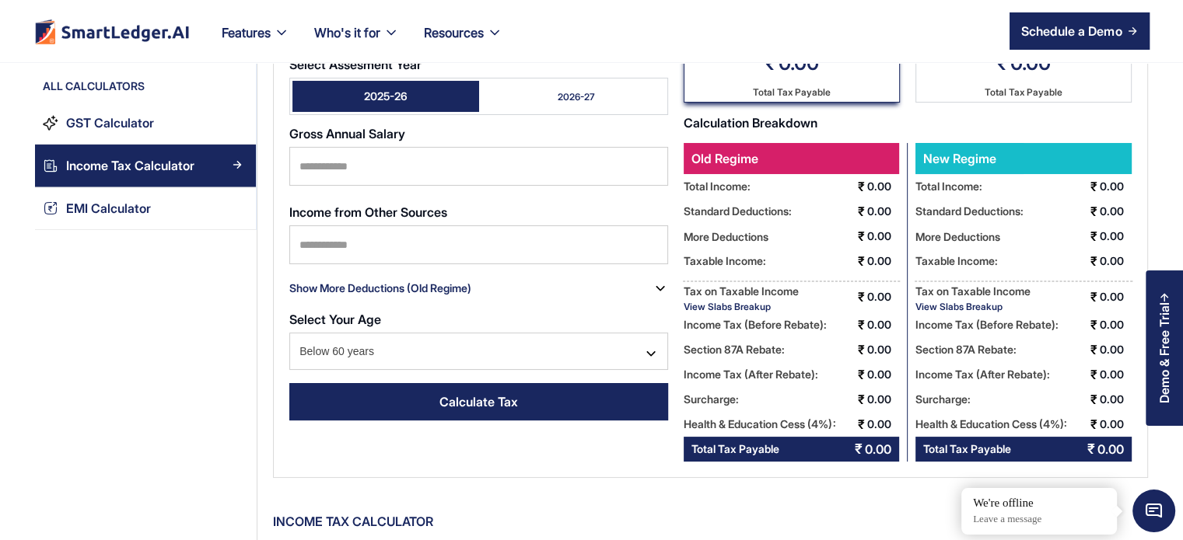
click at [956, 305] on div "View Slabs Breakup" at bounding box center [972, 307] width 115 height 12
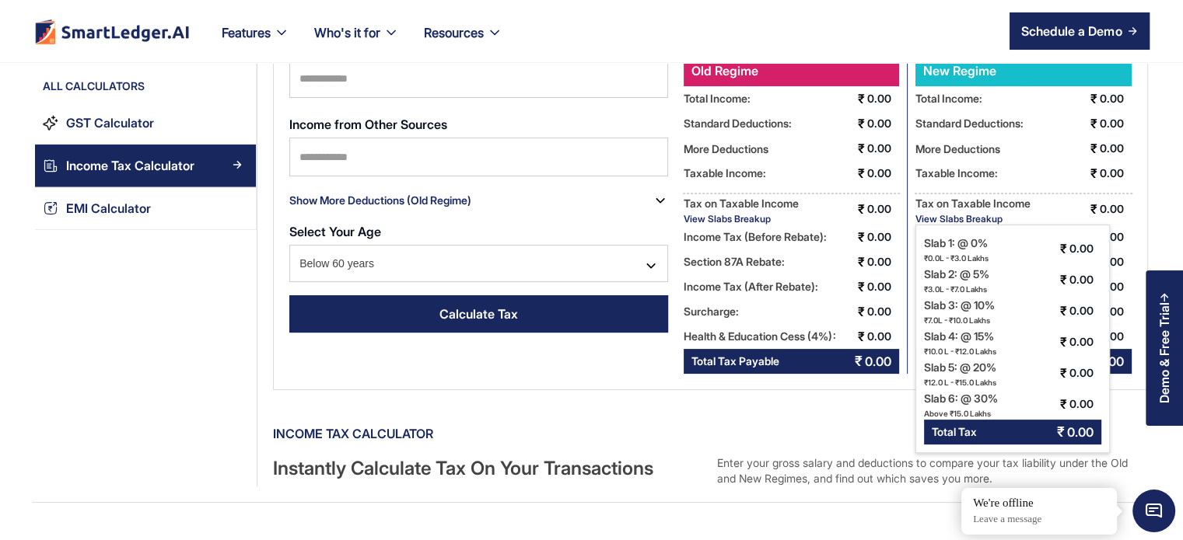
scroll to position [212, 0]
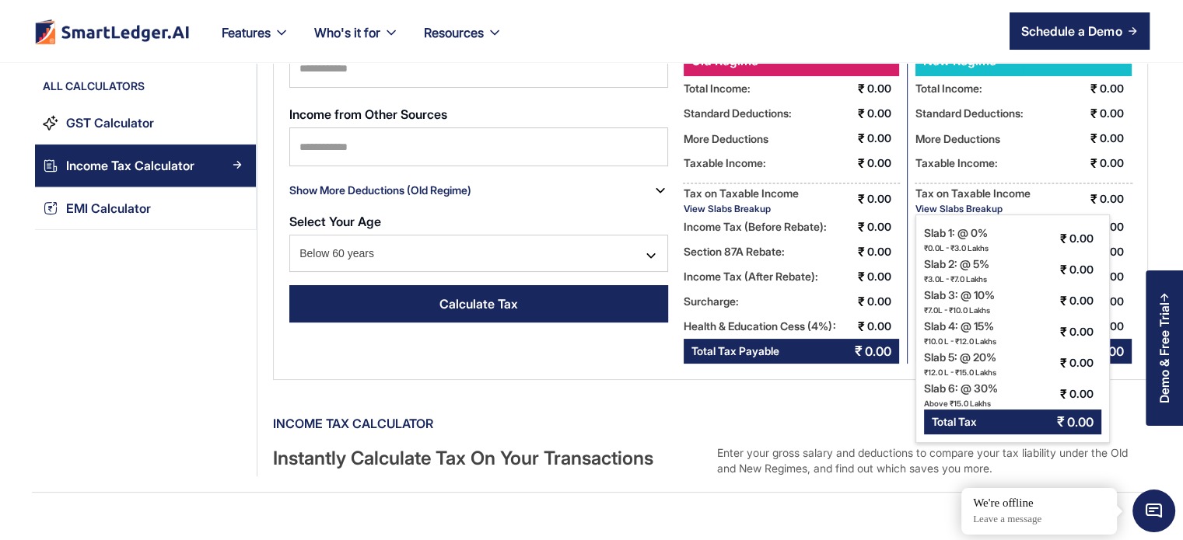
click at [813, 396] on div "Income Tax Calculator Enter Your Financial Details Select Assesment Year 2025-2…" at bounding box center [702, 173] width 890 height 607
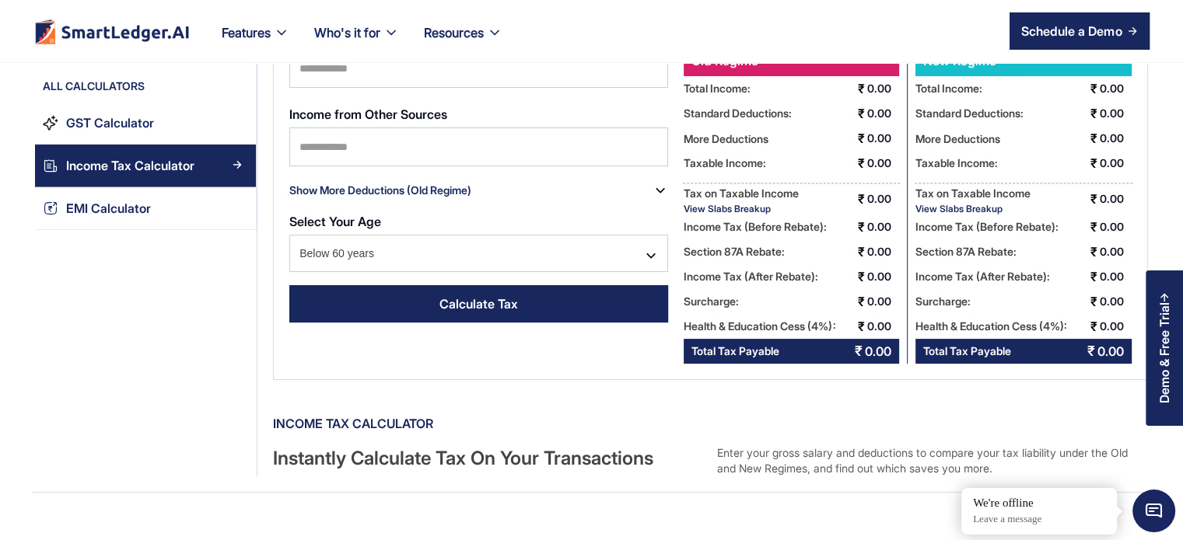
scroll to position [0, 0]
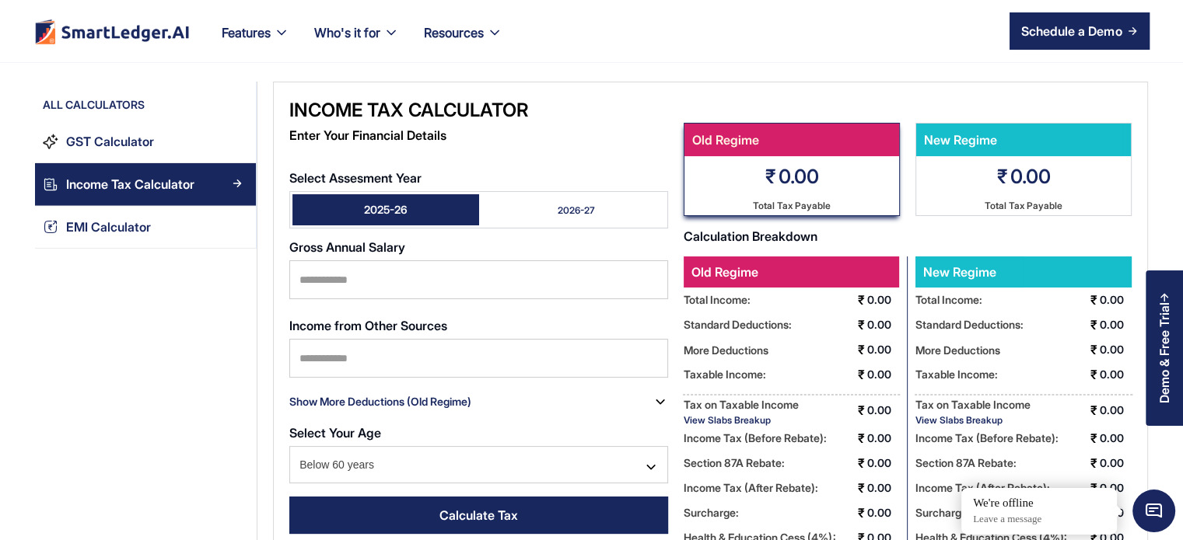
click at [537, 217] on link "2026-27" at bounding box center [572, 209] width 187 height 31
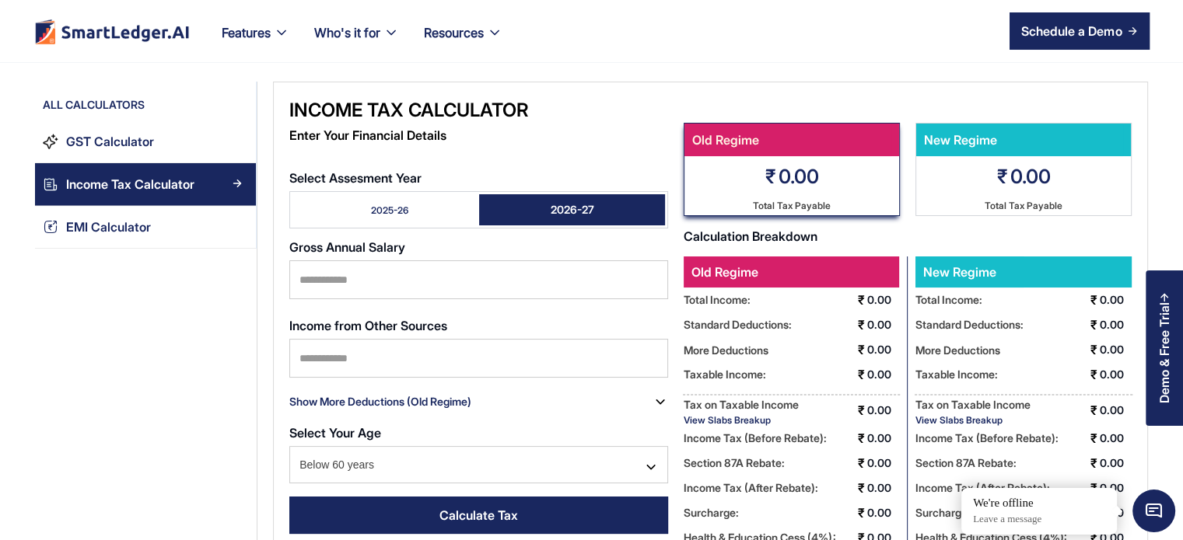
click at [437, 219] on link "2025-26" at bounding box center [385, 209] width 187 height 31
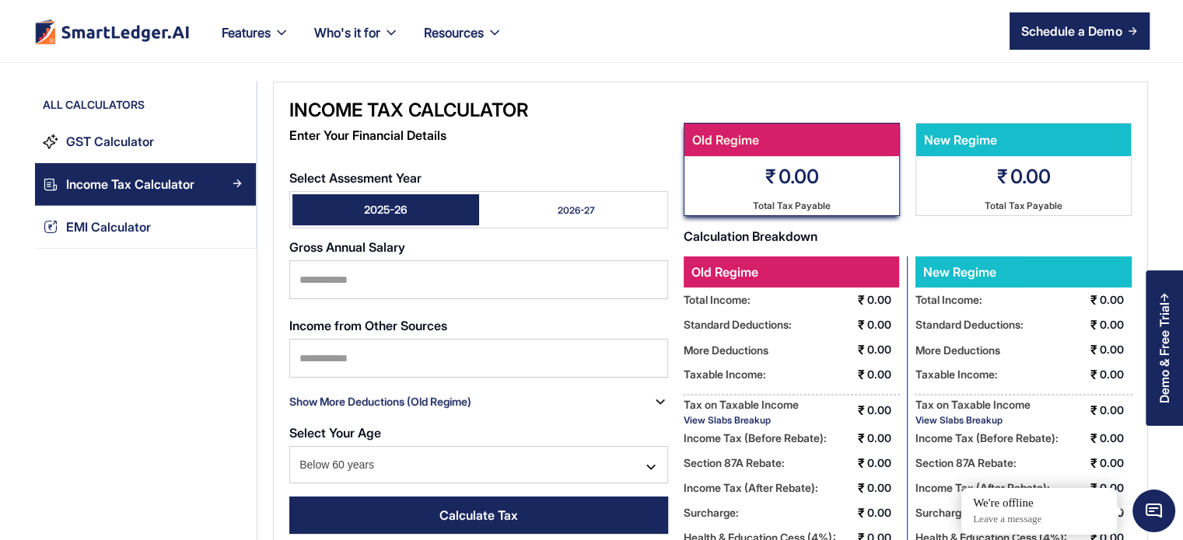
click at [502, 208] on link "2026-27" at bounding box center [572, 209] width 187 height 31
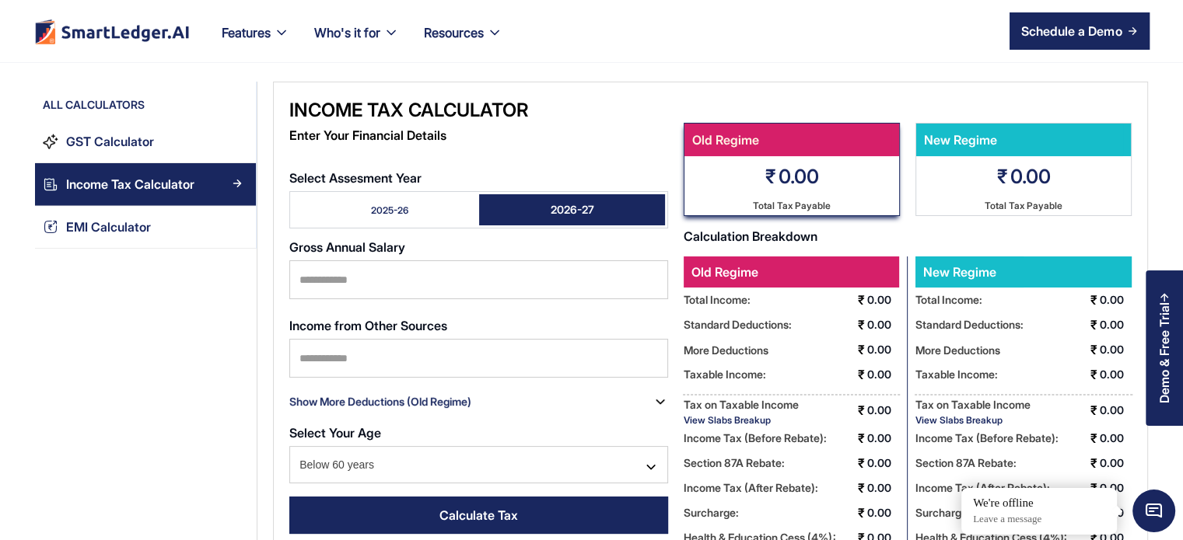
click at [407, 215] on div "2025-26" at bounding box center [389, 210] width 37 height 13
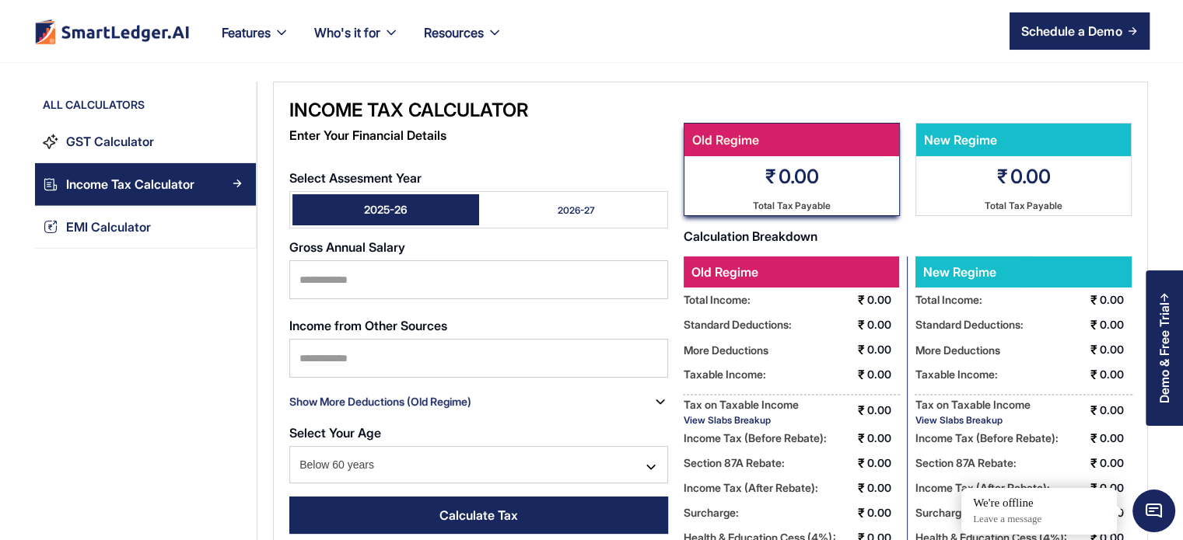
click at [548, 221] on link "2026-27" at bounding box center [572, 209] width 187 height 31
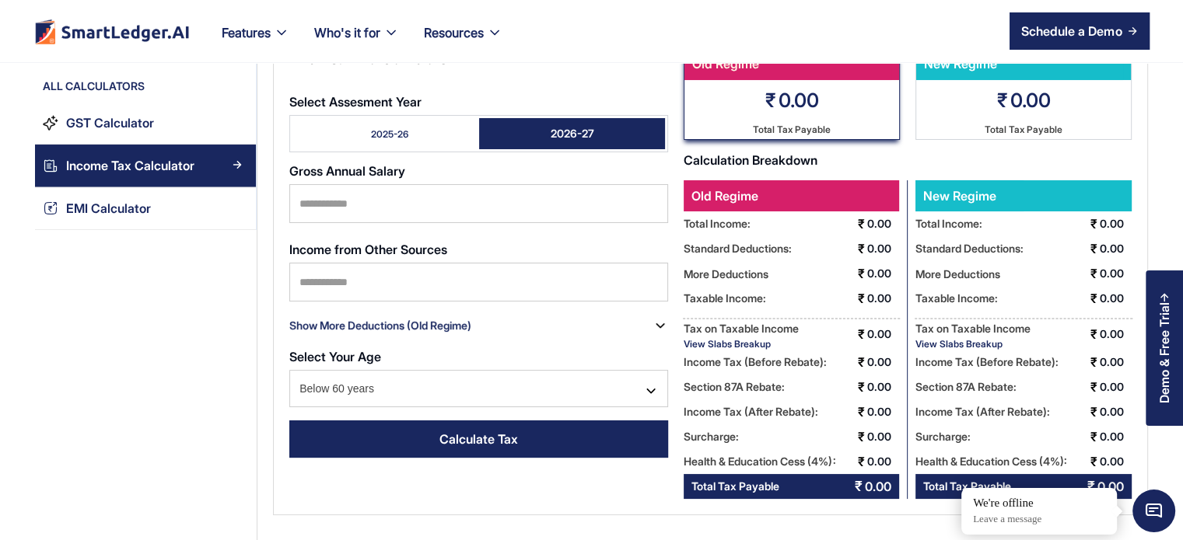
scroll to position [77, 0]
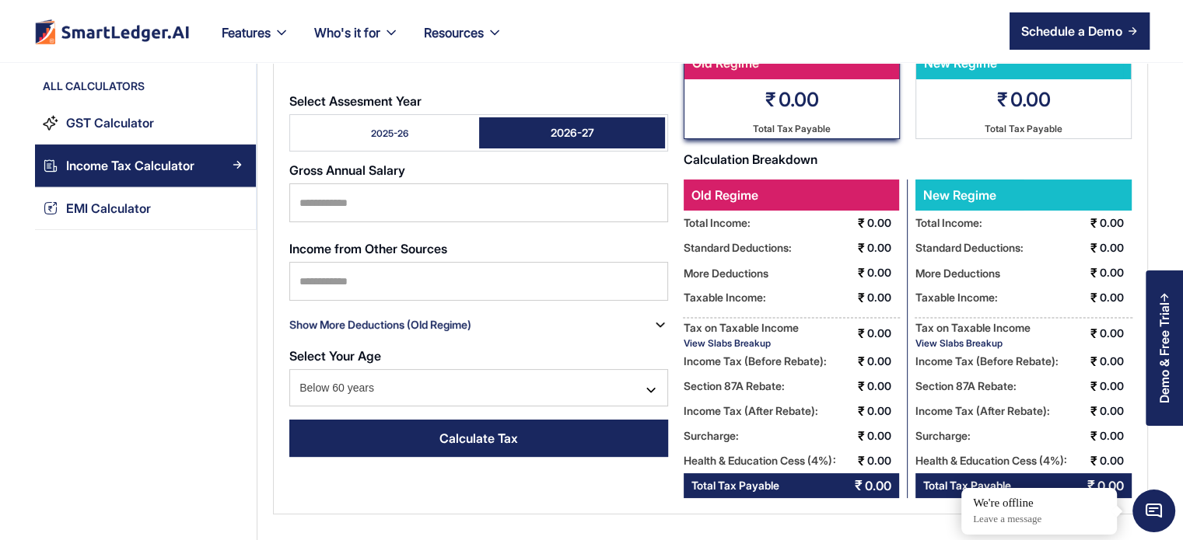
click at [346, 130] on link "2025-26" at bounding box center [385, 132] width 187 height 31
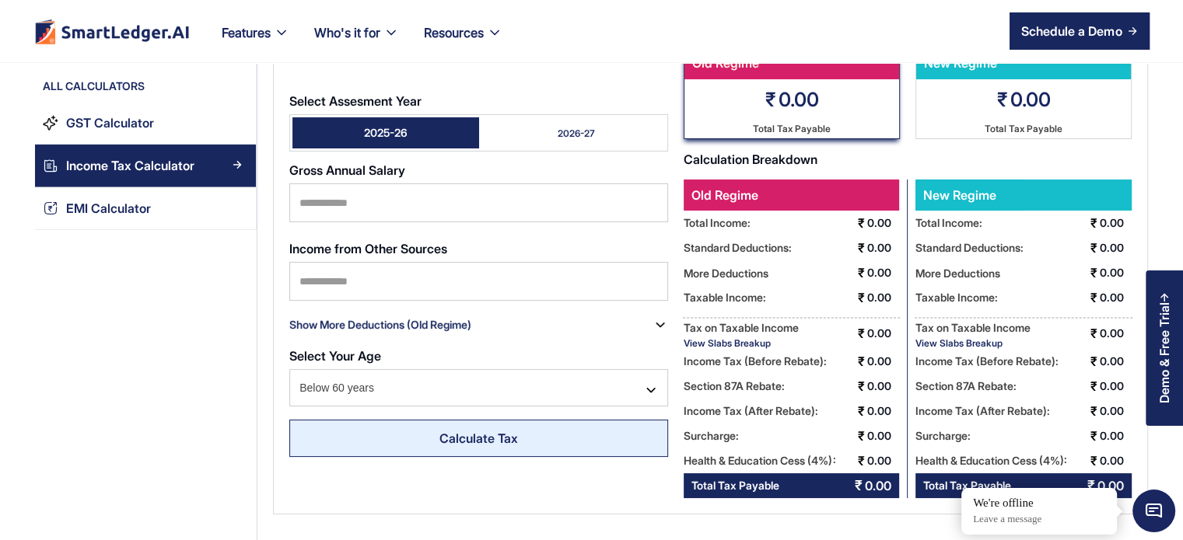
click at [485, 429] on div "Calculate Tax" at bounding box center [478, 438] width 79 height 19
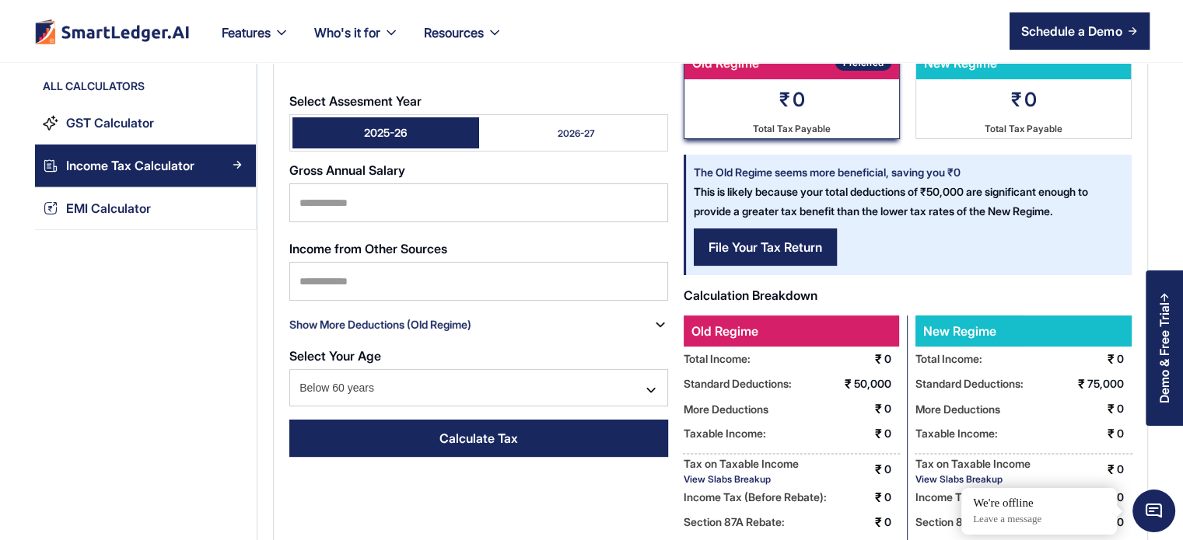
scroll to position [0, 0]
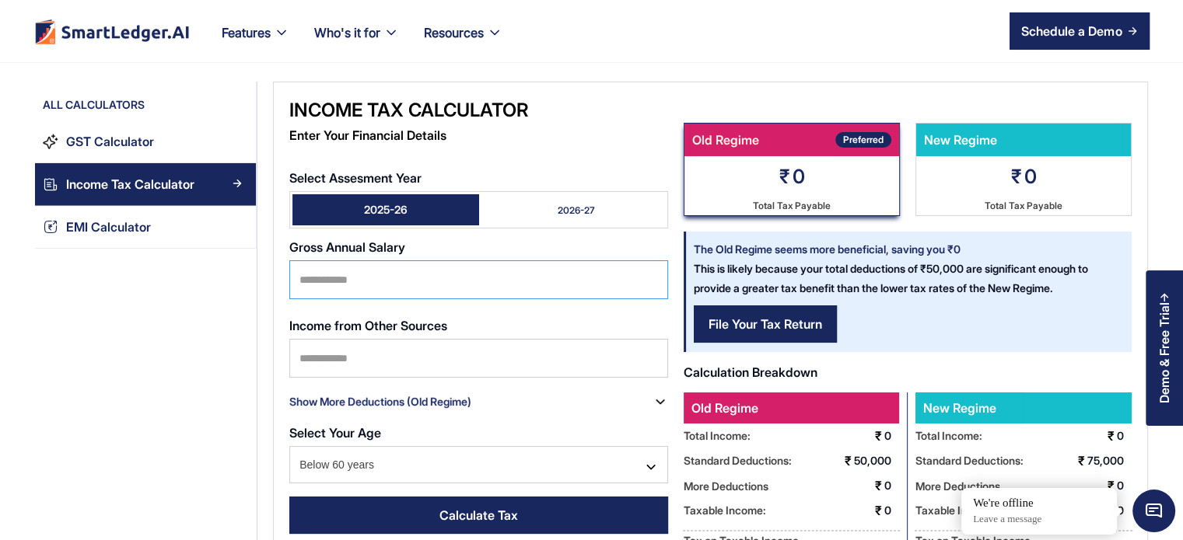
click at [364, 292] on input "Select Assesment Year" at bounding box center [478, 279] width 379 height 39
type input "*"
type input "*******"
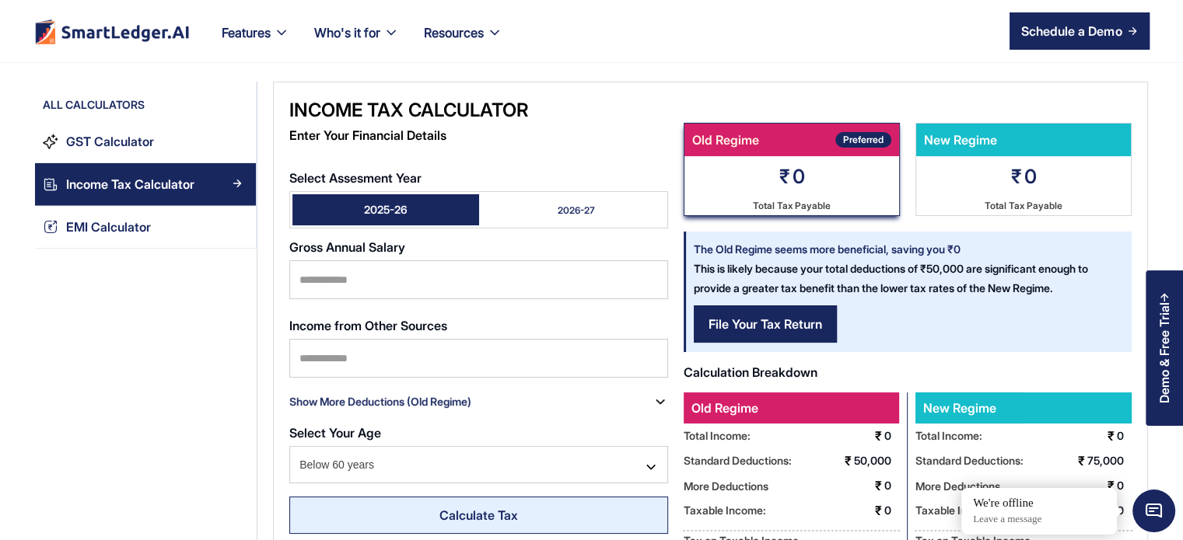
click at [424, 525] on link "Calculate Tax" at bounding box center [478, 515] width 379 height 37
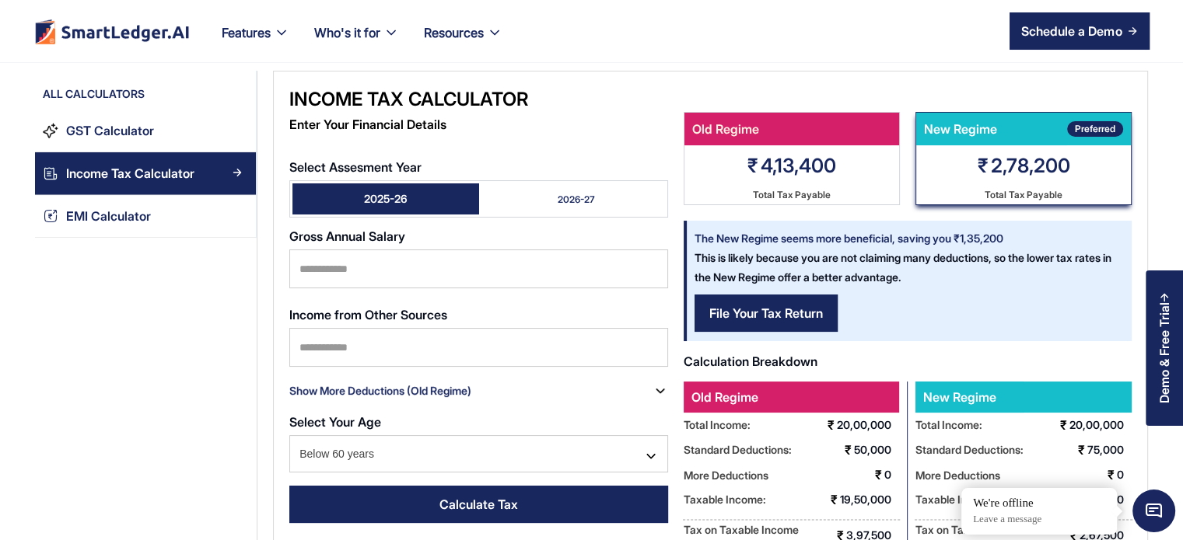
scroll to position [9, 0]
